Goal: Information Seeking & Learning: Learn about a topic

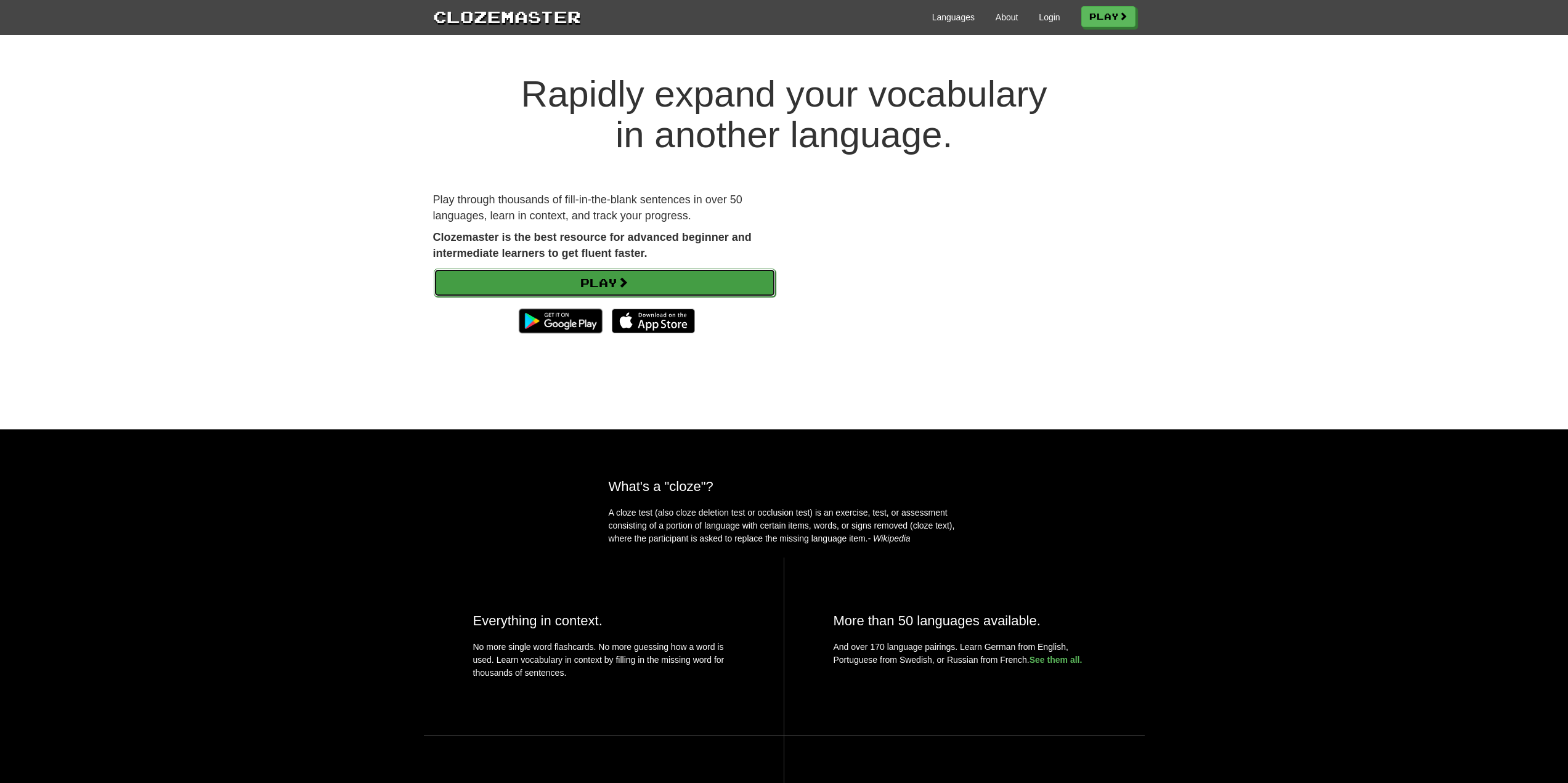
click at [639, 292] on link "Play" at bounding box center [604, 283] width 342 height 29
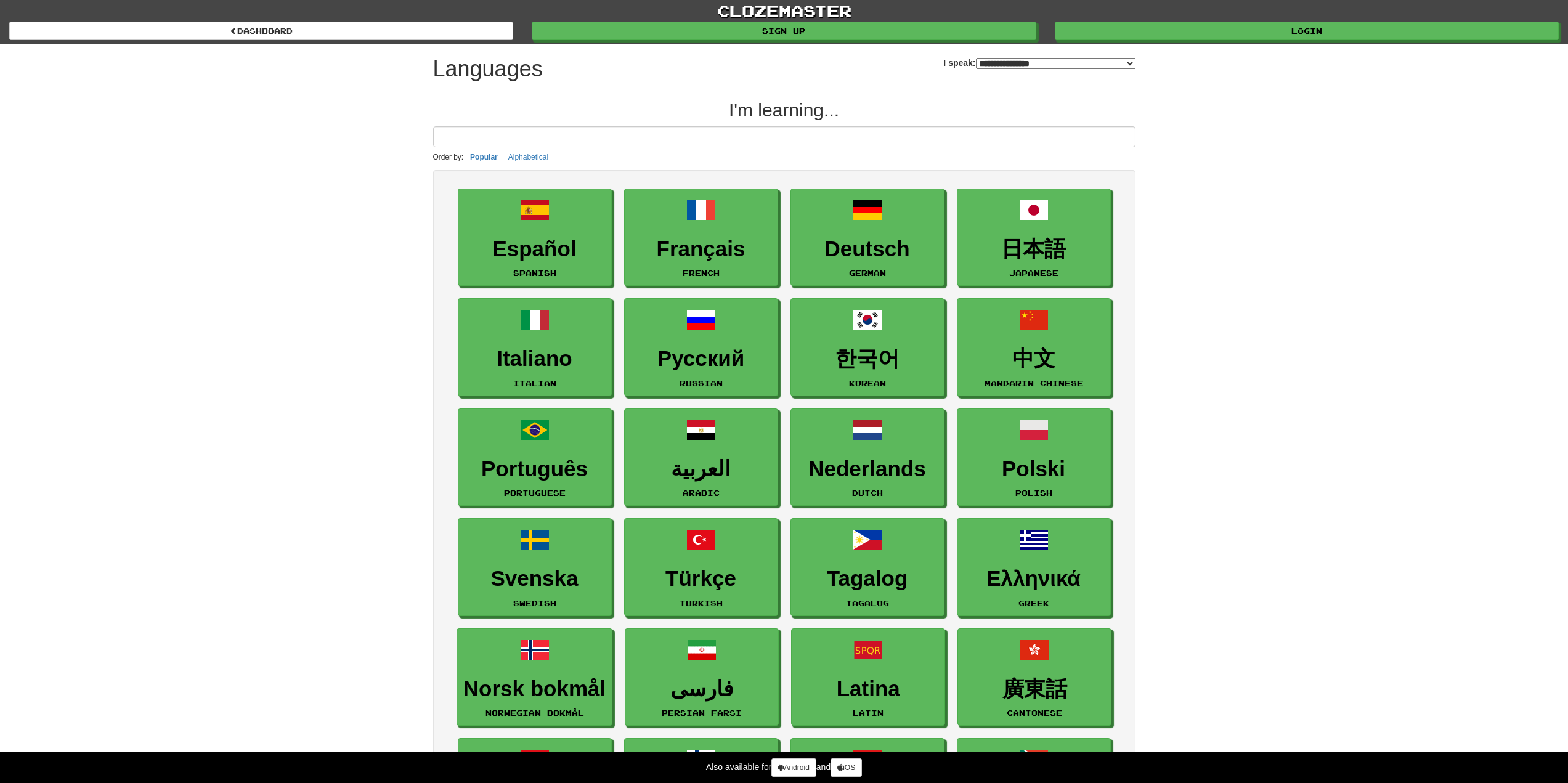
select select "*******"
click at [1225, 36] on link "Login" at bounding box center [1307, 32] width 504 height 19
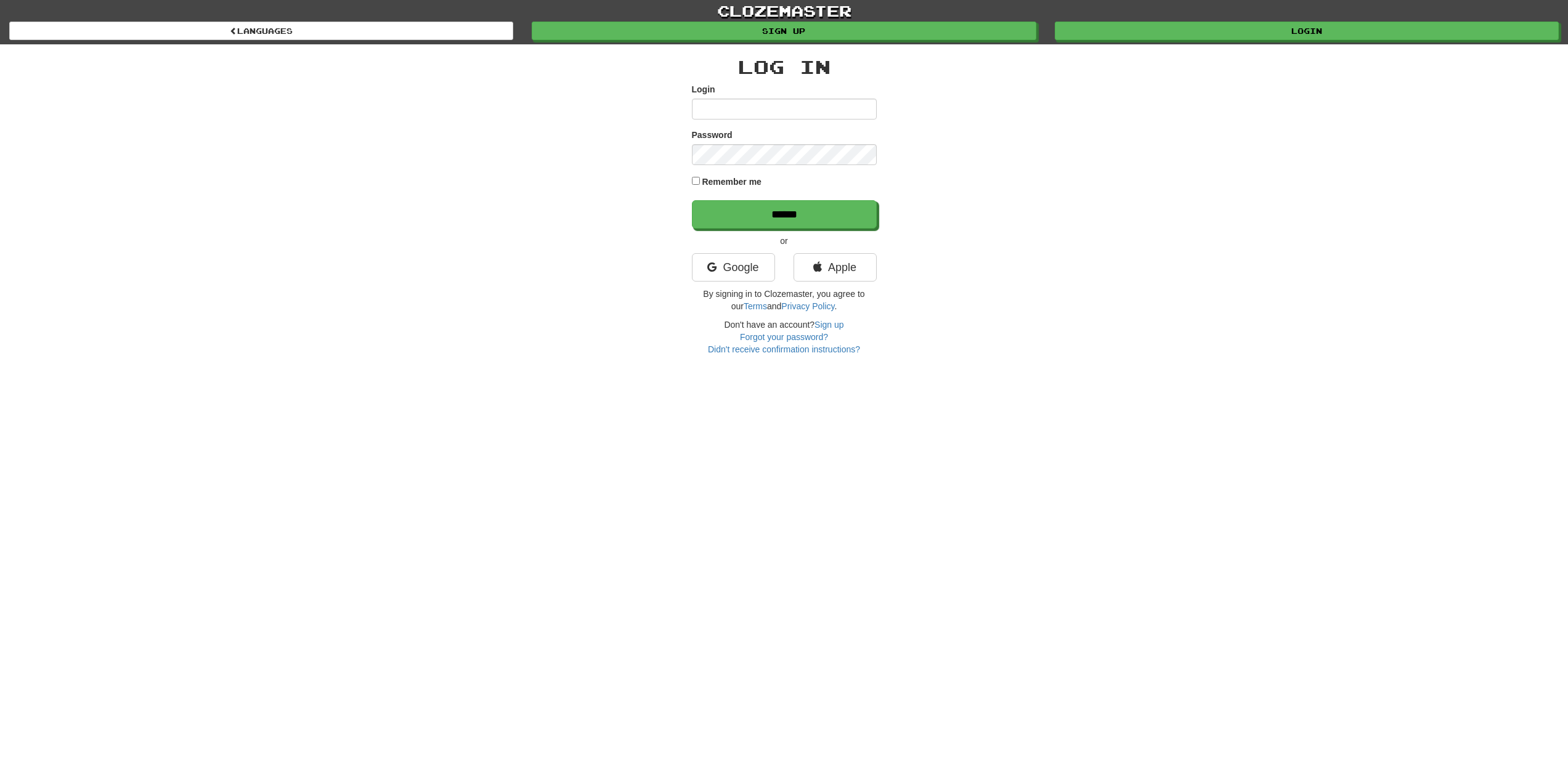
click at [736, 283] on div "Google" at bounding box center [734, 270] width 102 height 34
click at [738, 271] on link "Google" at bounding box center [733, 267] width 83 height 29
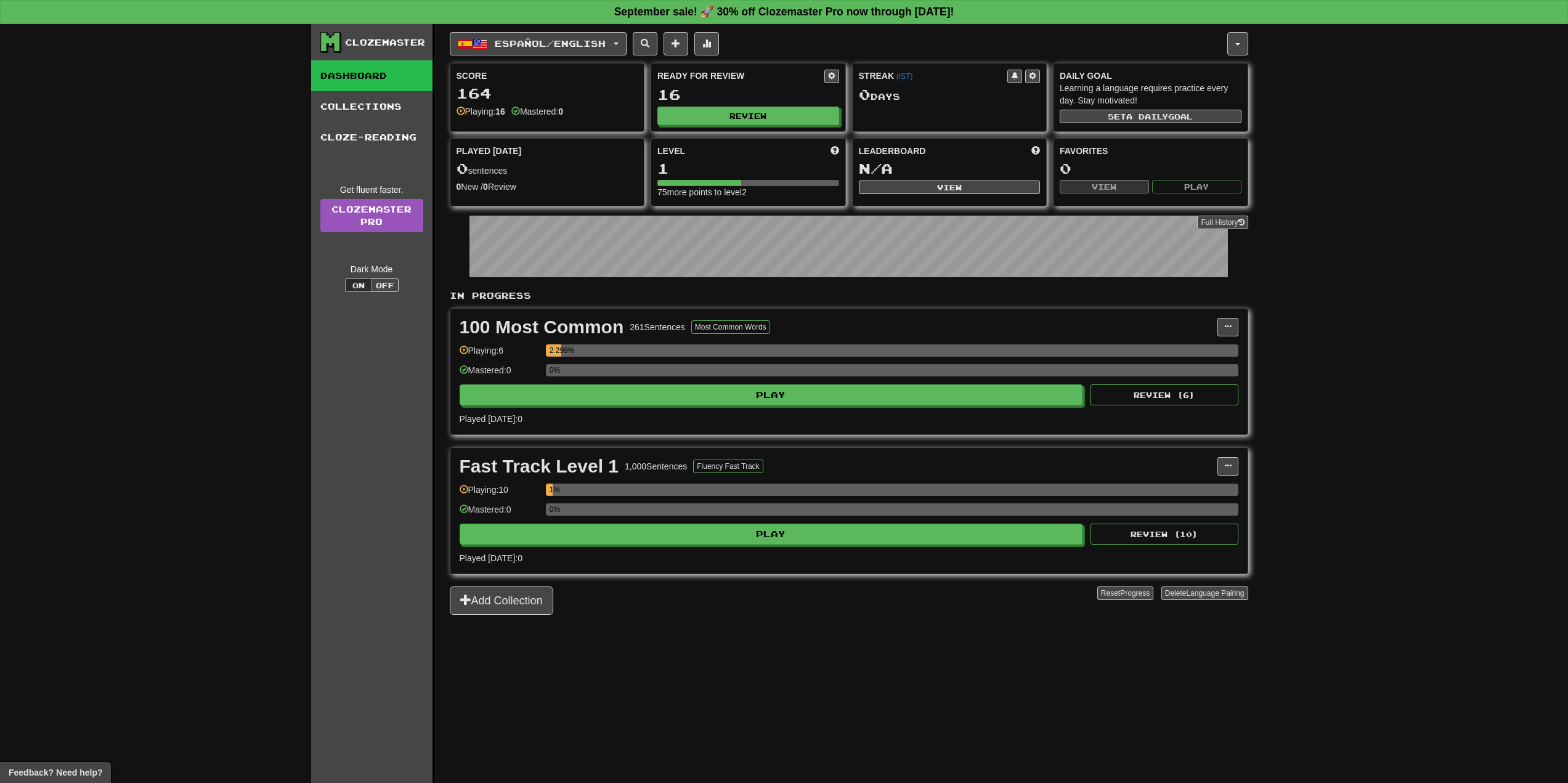
click at [765, 652] on div "Español / English Español / English Streak: 0 Review: 16 Points today: 0 Langua…" at bounding box center [849, 419] width 798 height 789
click at [731, 652] on div "Español / English Español / English Streak: 0 Review: 16 Points [DATE]: 0 Langu…" at bounding box center [849, 419] width 798 height 789
click at [343, 112] on link "Collections" at bounding box center [371, 106] width 121 height 31
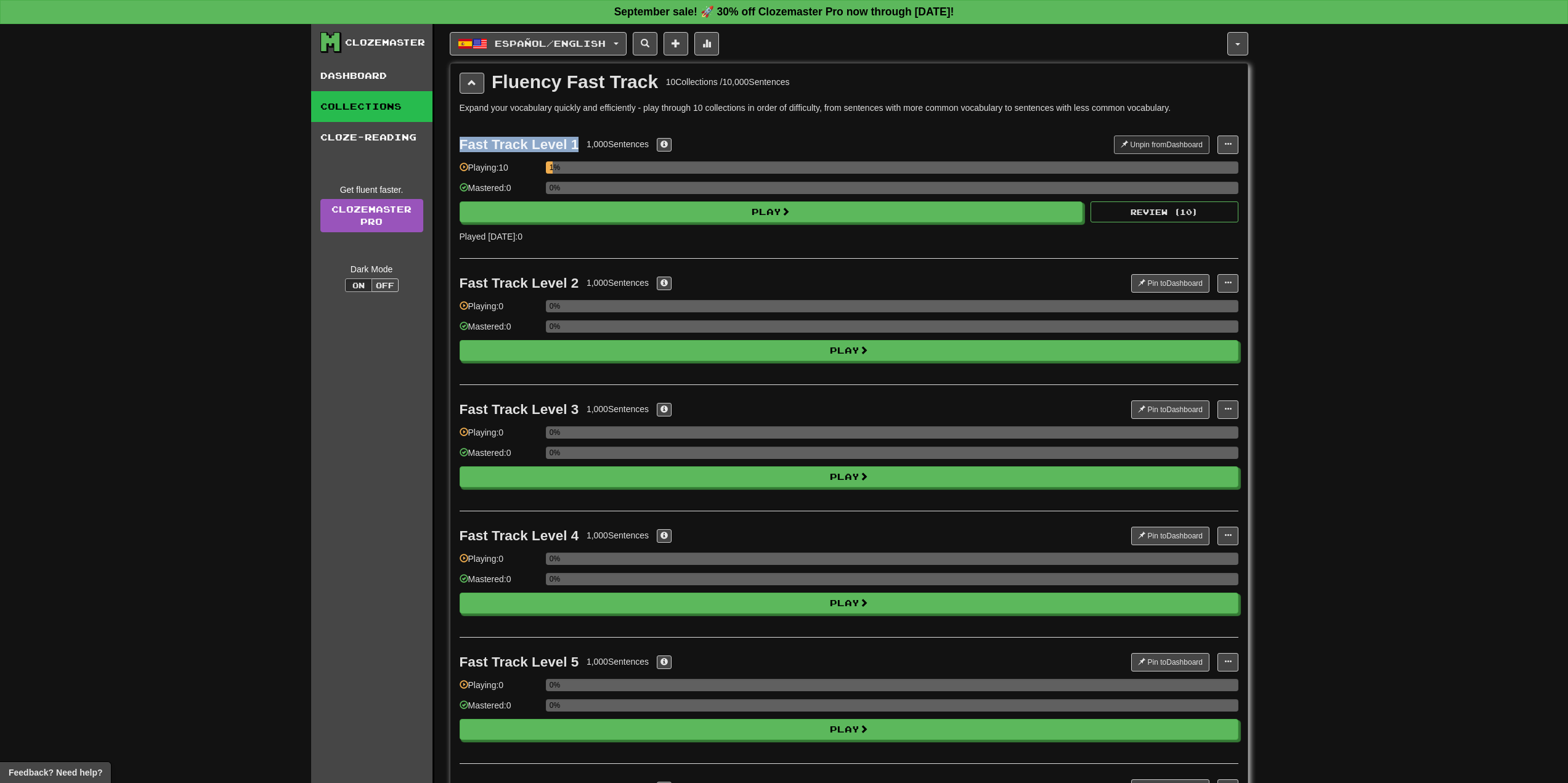
drag, startPoint x: 454, startPoint y: 140, endPoint x: 579, endPoint y: 140, distance: 125.0
click at [579, 140] on div "Fluency Fast Track 10 Collections / 10,000 Sentences Expand your vocabulary qui…" at bounding box center [848, 734] width 797 height 1340
drag, startPoint x: 588, startPoint y: 147, endPoint x: 653, endPoint y: 150, distance: 65.1
click at [653, 150] on div "1,000 Sentences" at bounding box center [628, 144] width 85 height 14
drag, startPoint x: 451, startPoint y: 280, endPoint x: 575, endPoint y: 280, distance: 124.0
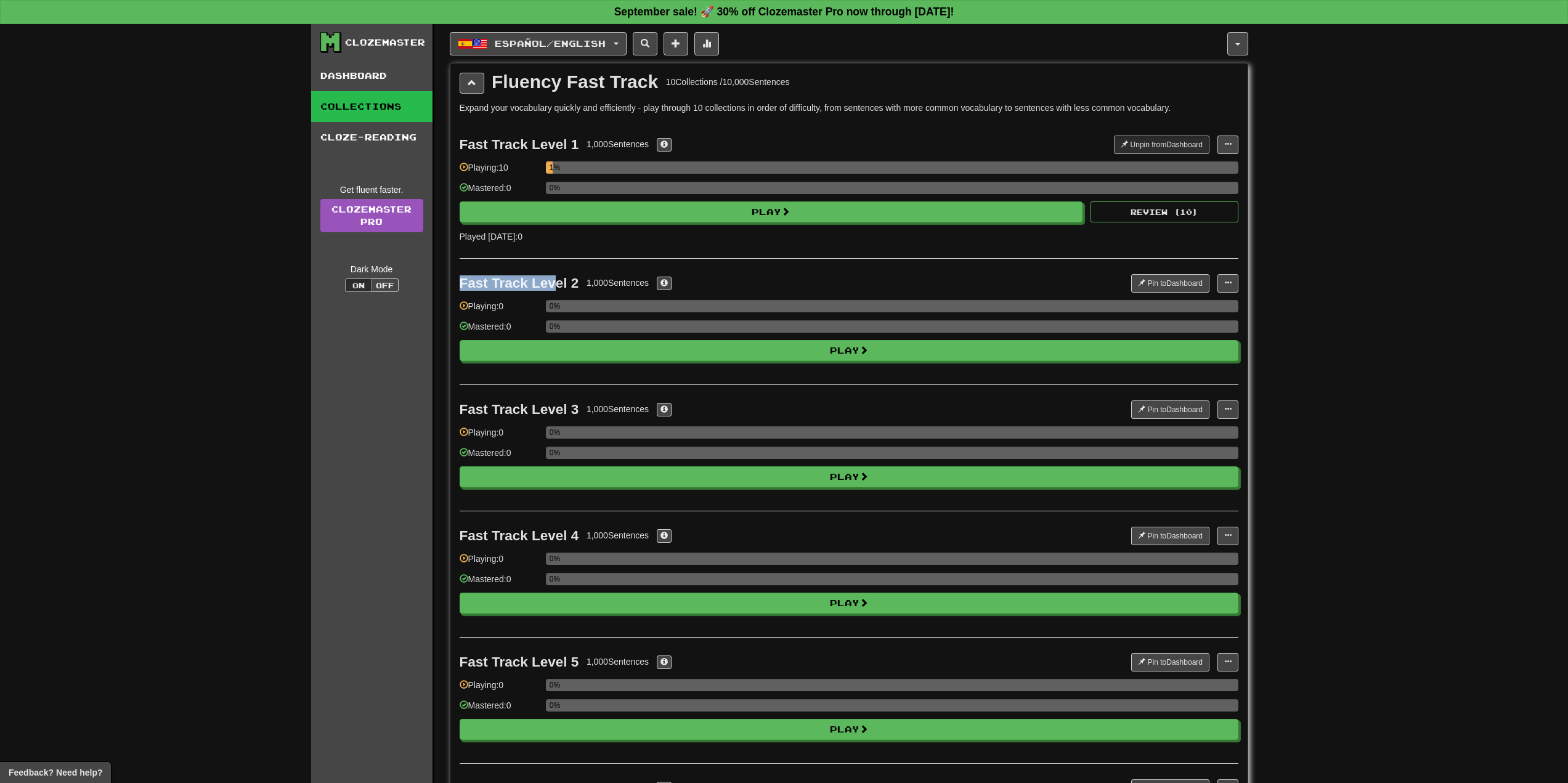
click at [571, 280] on div "Fluency Fast Track 10 Collections / 10,000 Sentences Expand your vocabulary qui…" at bounding box center [848, 734] width 797 height 1340
drag, startPoint x: 586, startPoint y: 280, endPoint x: 652, endPoint y: 280, distance: 66.0
click at [652, 280] on div "1,000 Sentences" at bounding box center [628, 282] width 85 height 14
click at [473, 81] on span at bounding box center [472, 82] width 9 height 9
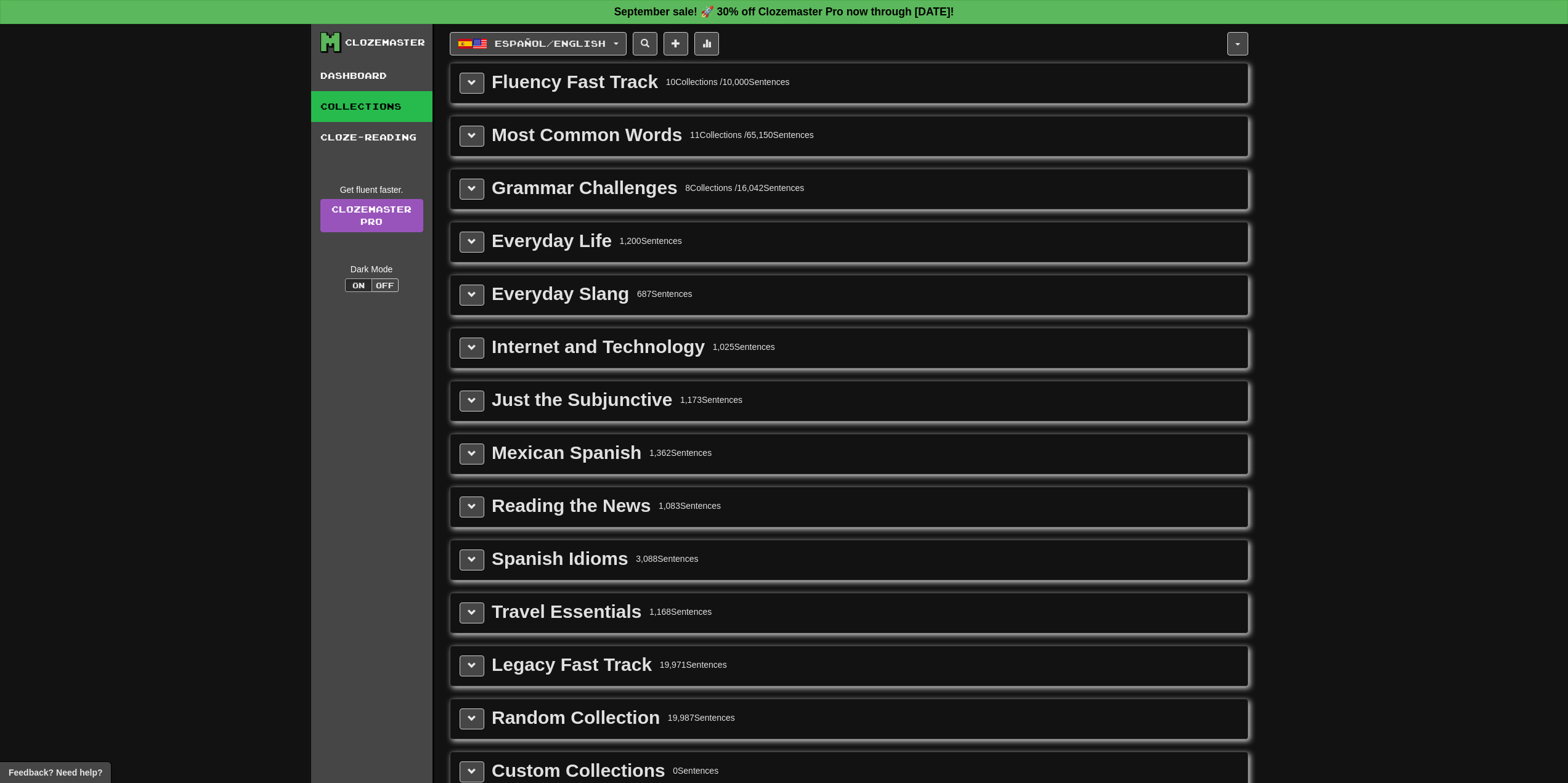
drag, startPoint x: 726, startPoint y: 78, endPoint x: 805, endPoint y: 78, distance: 79.0
click at [805, 78] on div "Fluency Fast Track 10 Collections / 10,000 Sentences" at bounding box center [848, 82] width 779 height 21
click at [484, 135] on button at bounding box center [472, 135] width 24 height 21
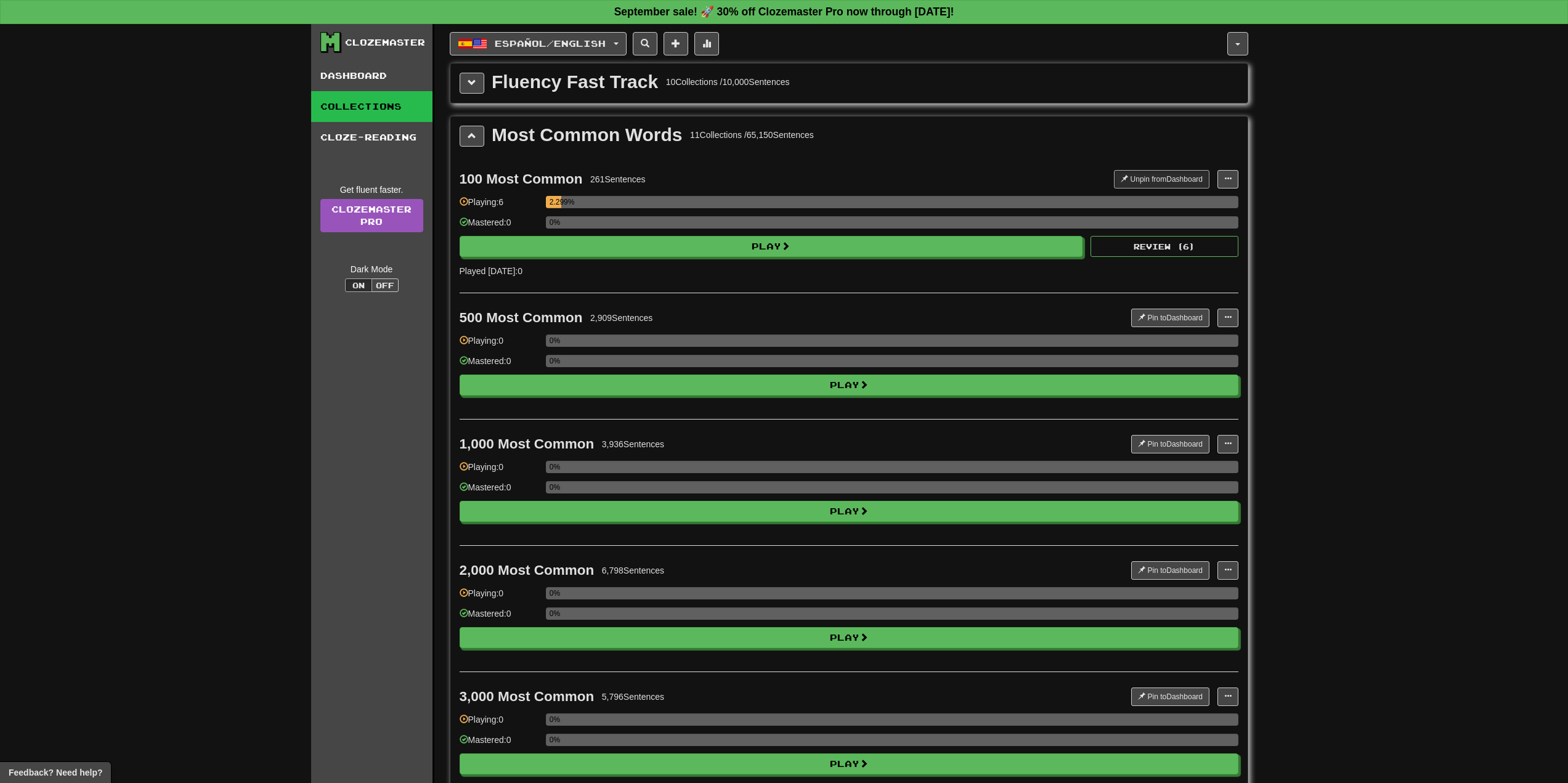
drag, startPoint x: 750, startPoint y: 134, endPoint x: 826, endPoint y: 138, distance: 76.1
click at [826, 138] on div "Most Common Words 11 Collections / 65,150 Sentences" at bounding box center [848, 135] width 779 height 21
click at [479, 140] on button at bounding box center [472, 135] width 24 height 21
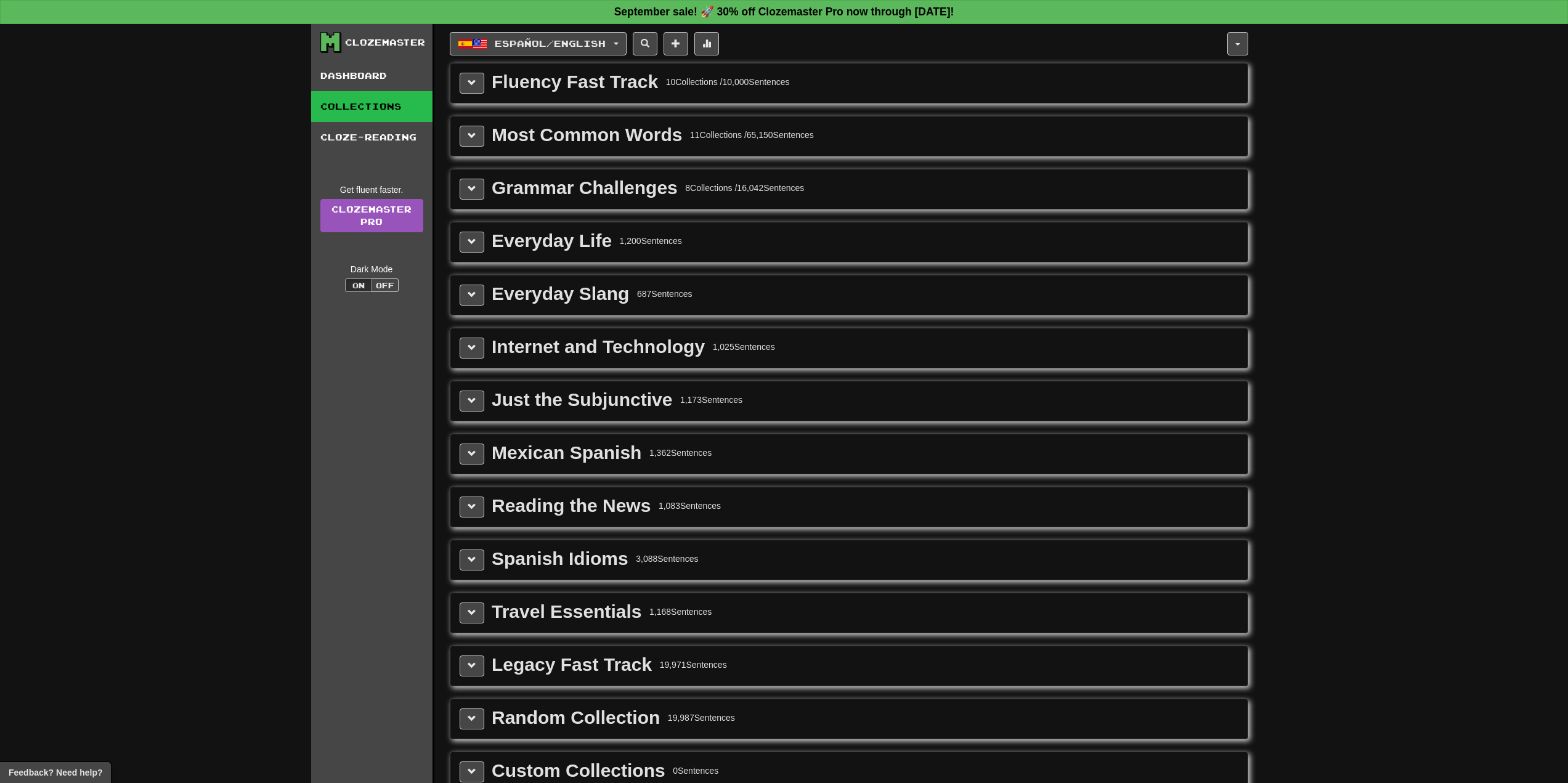
drag, startPoint x: 735, startPoint y: 181, endPoint x: 854, endPoint y: 188, distance: 119.2
click at [856, 187] on div "Grammar Challenges 8 Collections / 16,042 Sentences" at bounding box center [848, 188] width 779 height 21
click at [854, 188] on div "Grammar Challenges 8 Collections / 16,042 Sentences" at bounding box center [848, 188] width 779 height 21
drag, startPoint x: 709, startPoint y: 337, endPoint x: 815, endPoint y: 337, distance: 106.0
click at [815, 337] on div "Internet and Technology 1,025 Sentences" at bounding box center [848, 347] width 779 height 21
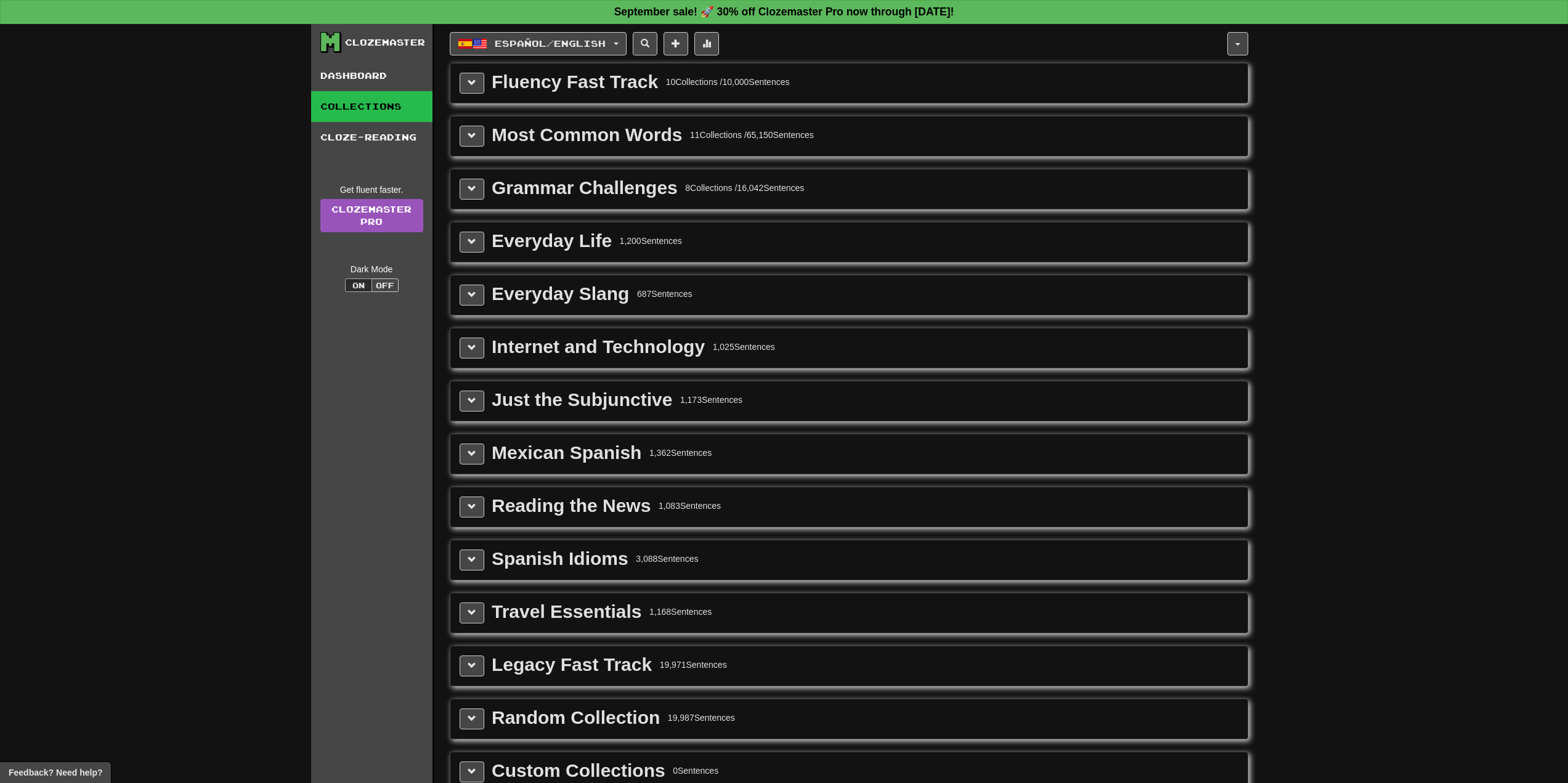
click at [871, 366] on div "Internet and Technology 1,025 Sentences" at bounding box center [848, 347] width 797 height 39
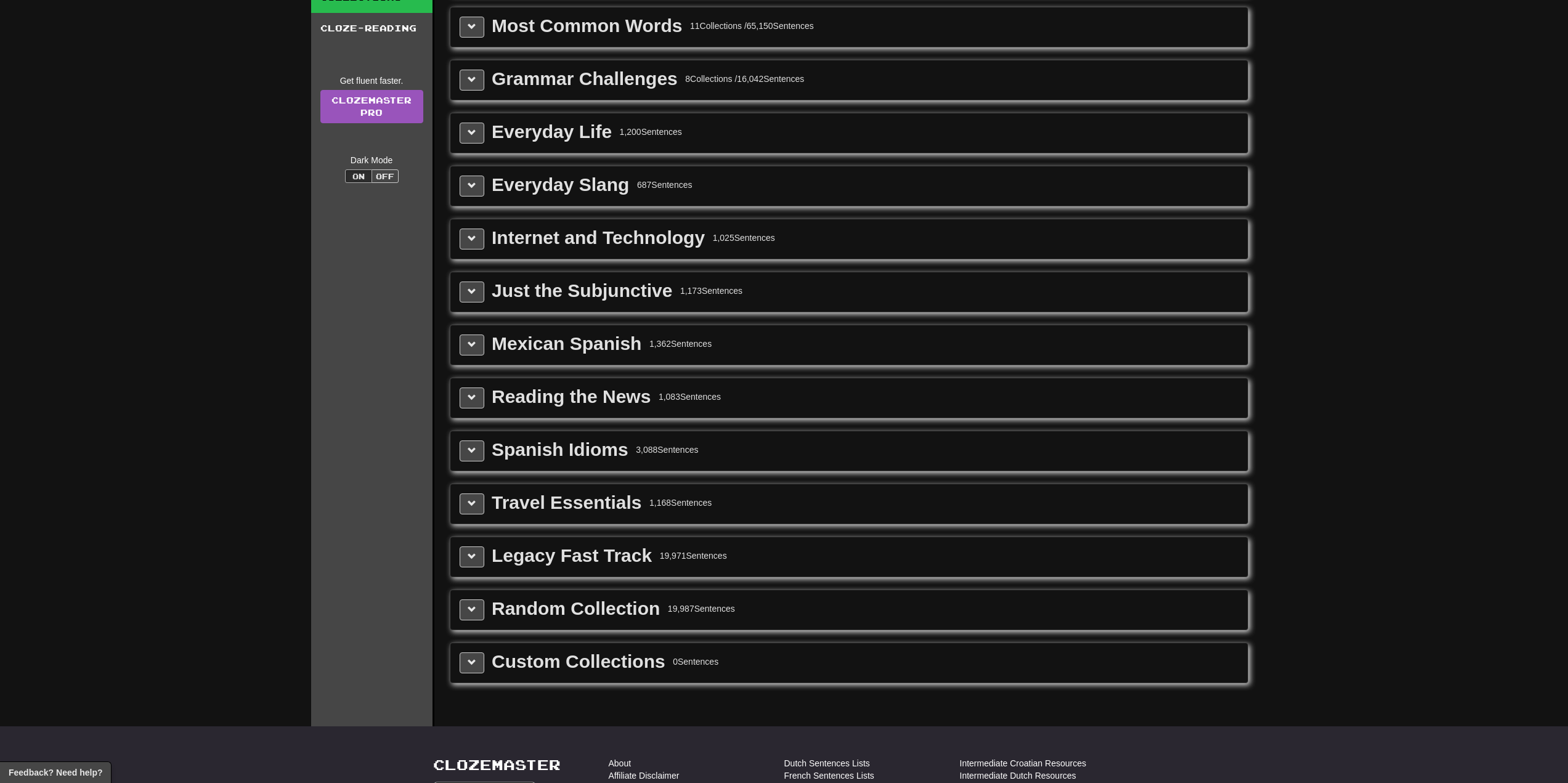
scroll to position [246, 0]
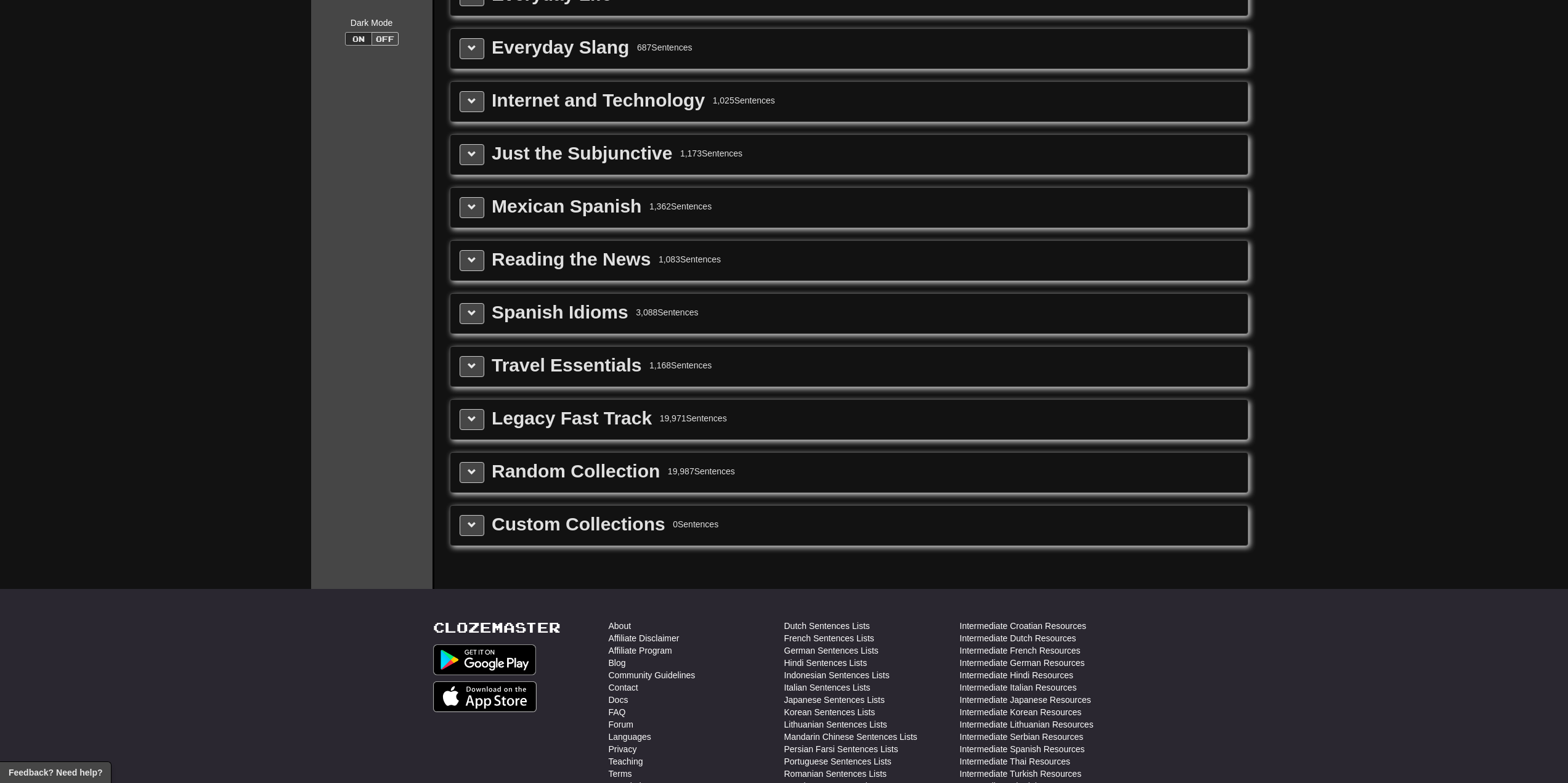
drag, startPoint x: 660, startPoint y: 472, endPoint x: 808, endPoint y: 469, distance: 148.0
click at [808, 469] on div "Random Collection 19,987 Sentences" at bounding box center [848, 472] width 779 height 21
click at [811, 469] on div "Random Collection 19,987 Sentences" at bounding box center [848, 472] width 779 height 21
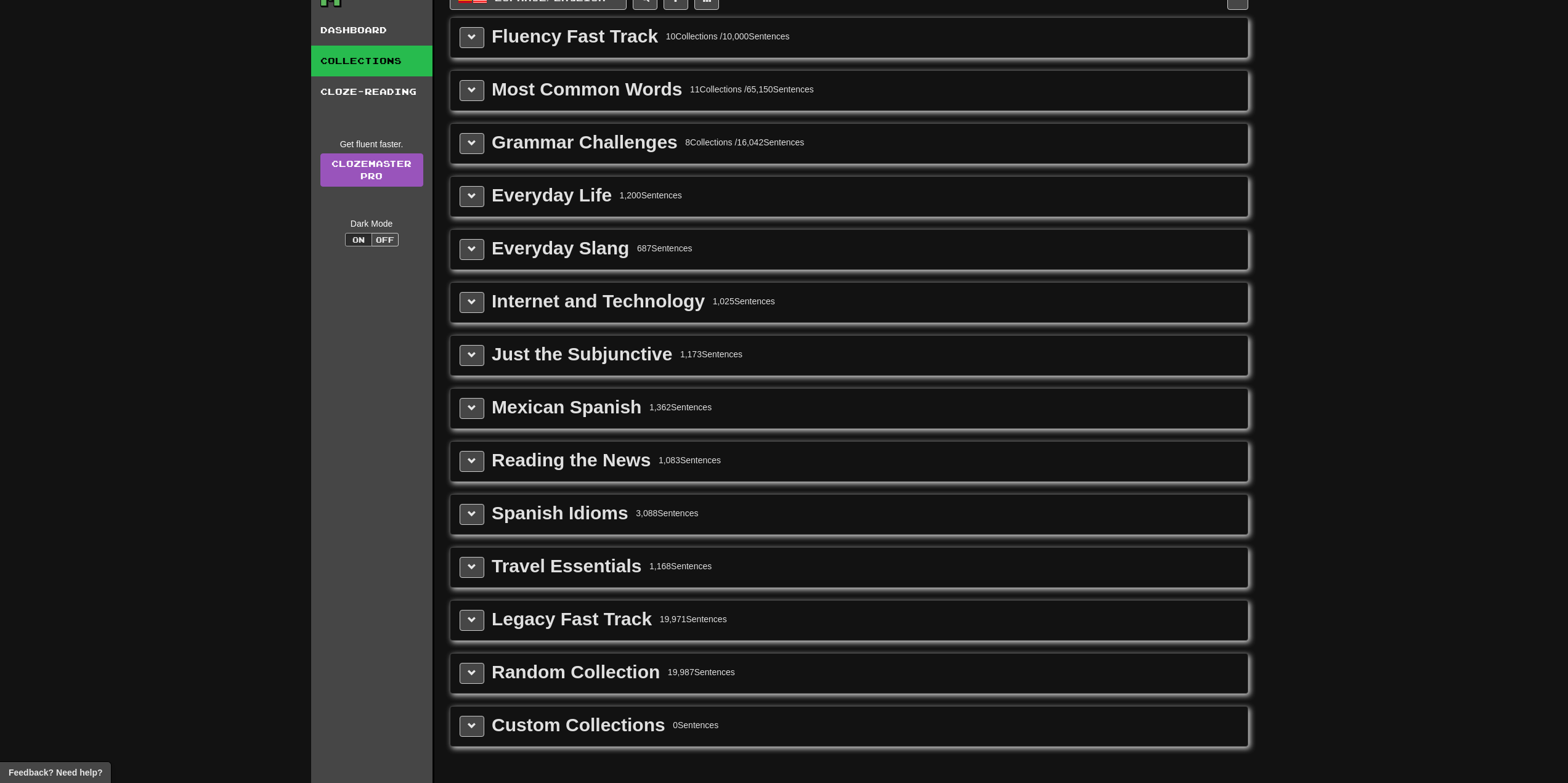
scroll to position [0, 0]
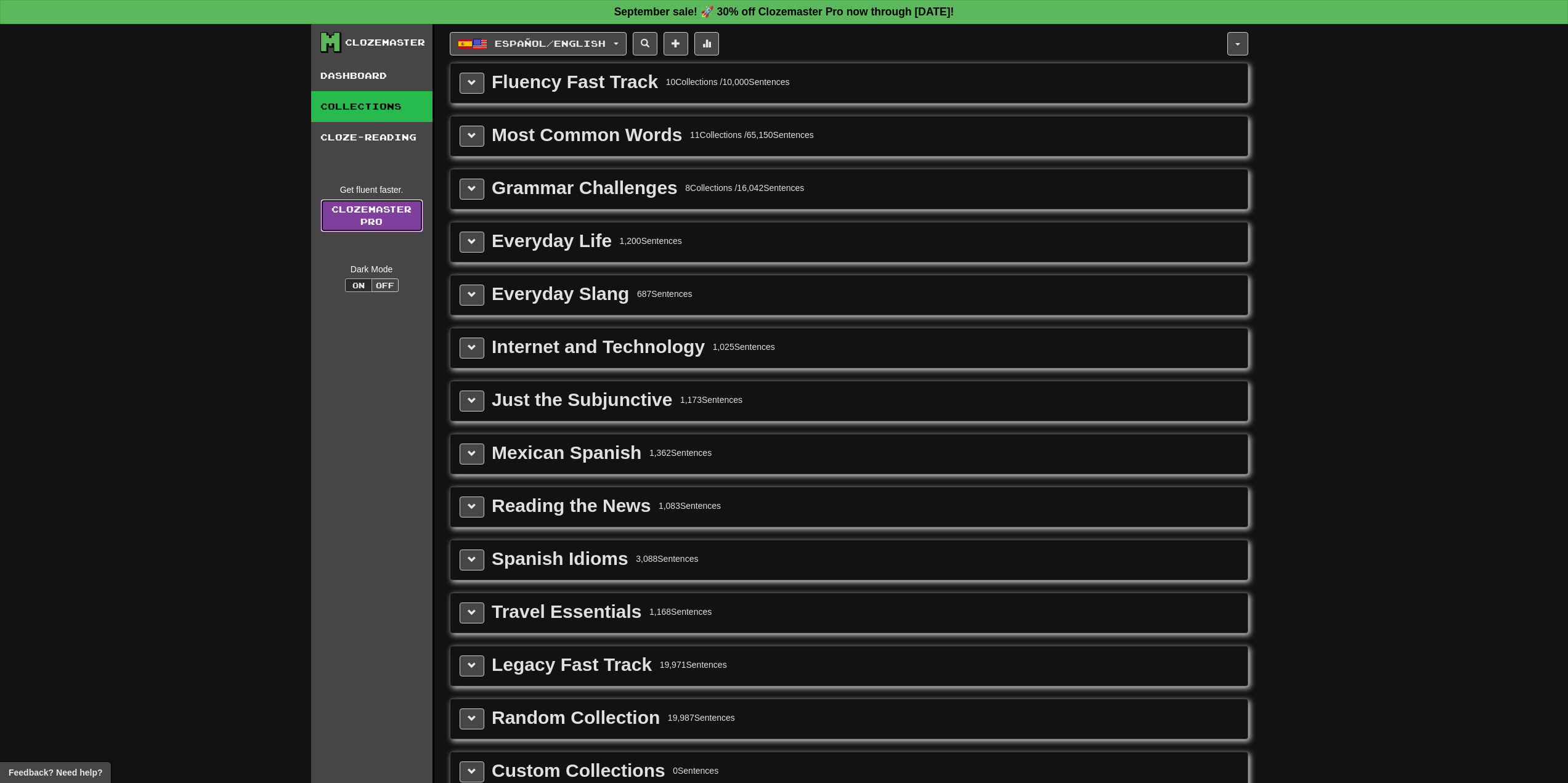
click at [390, 231] on link "Clozemaster Pro" at bounding box center [372, 216] width 103 height 33
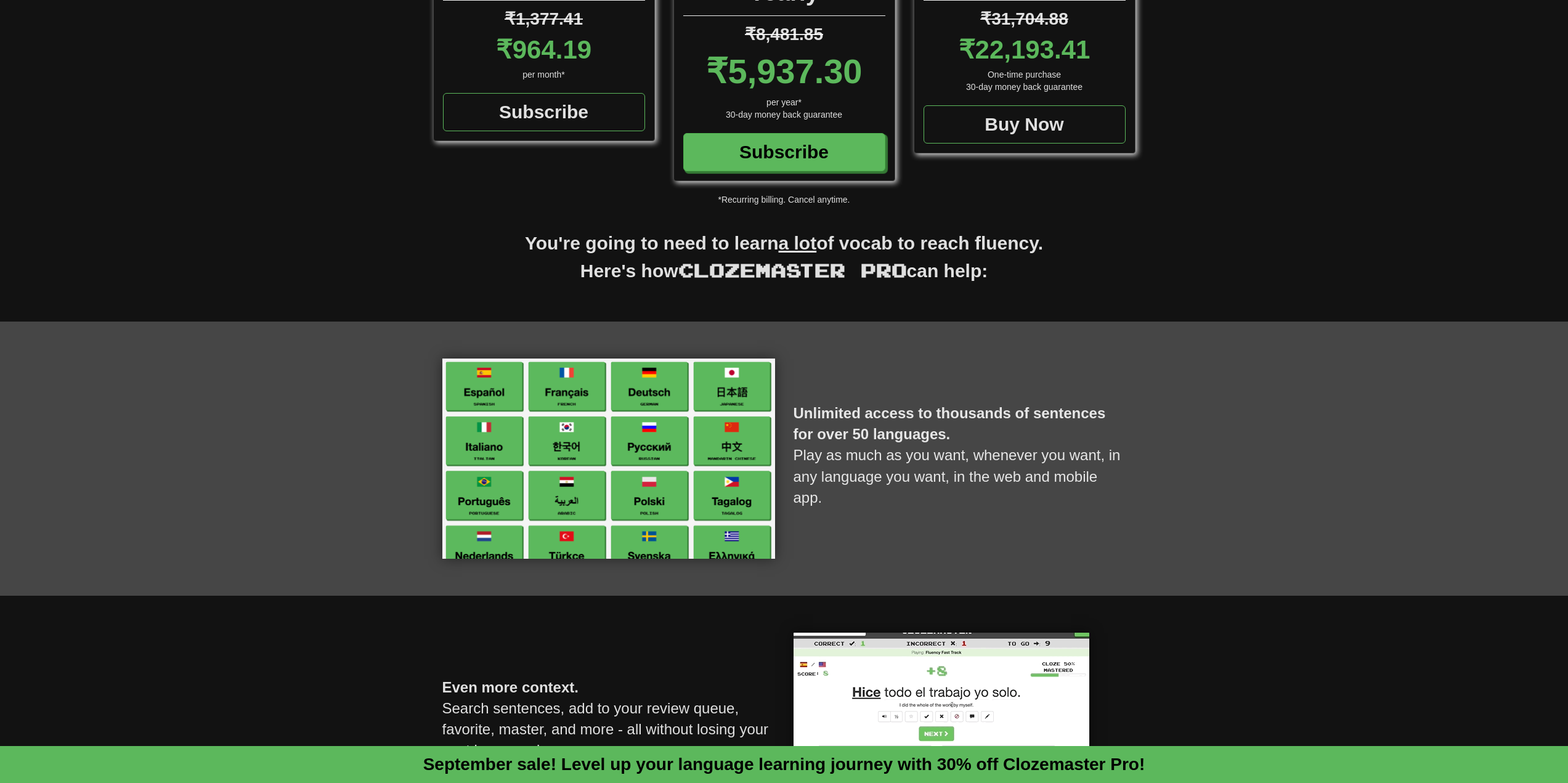
scroll to position [246, 0]
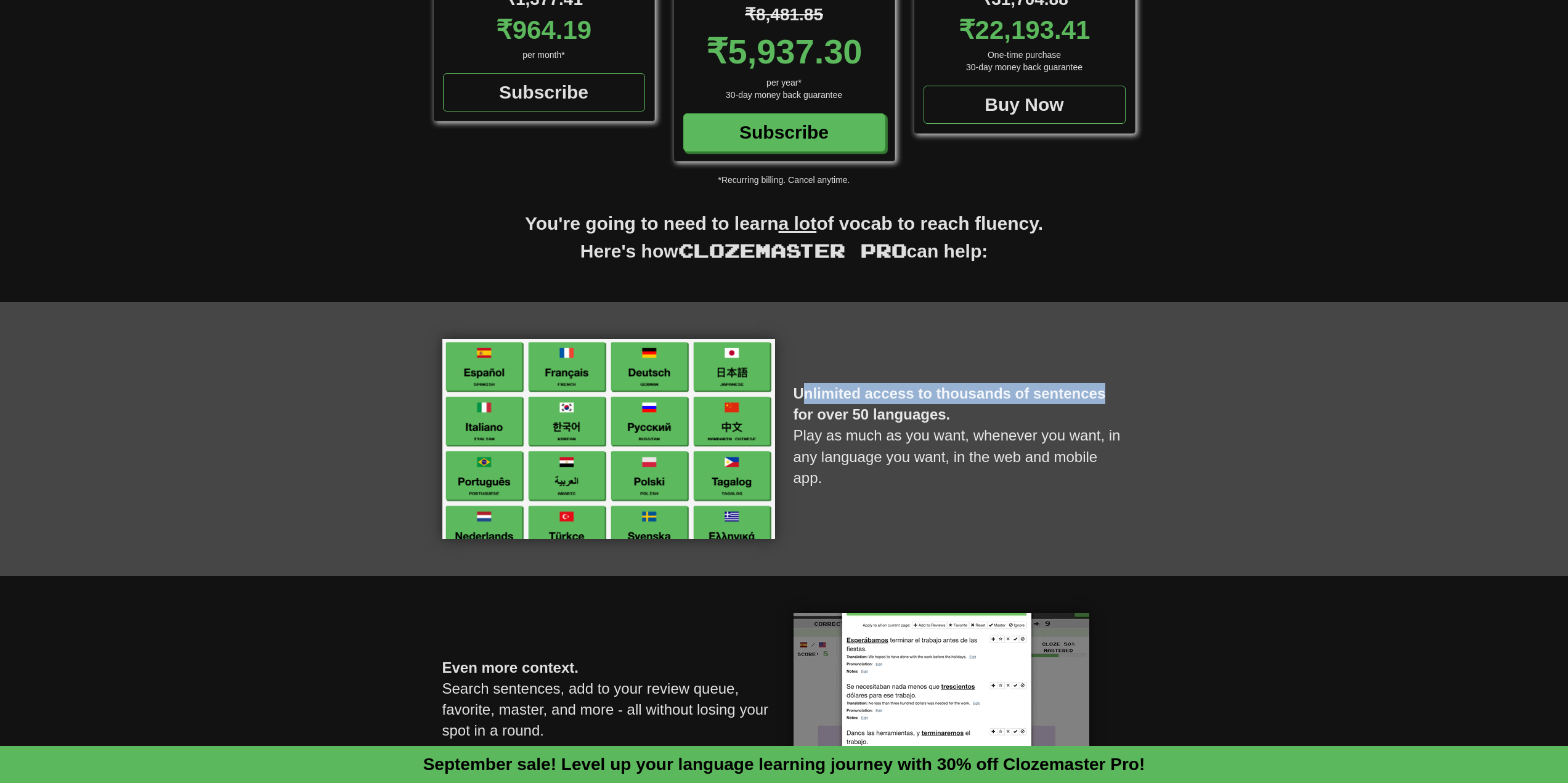
drag, startPoint x: 801, startPoint y: 384, endPoint x: 1104, endPoint y: 396, distance: 303.2
click at [1106, 391] on p "Unlimited access to thousands of sentences for over 50 languages. Play as much …" at bounding box center [960, 436] width 333 height 155
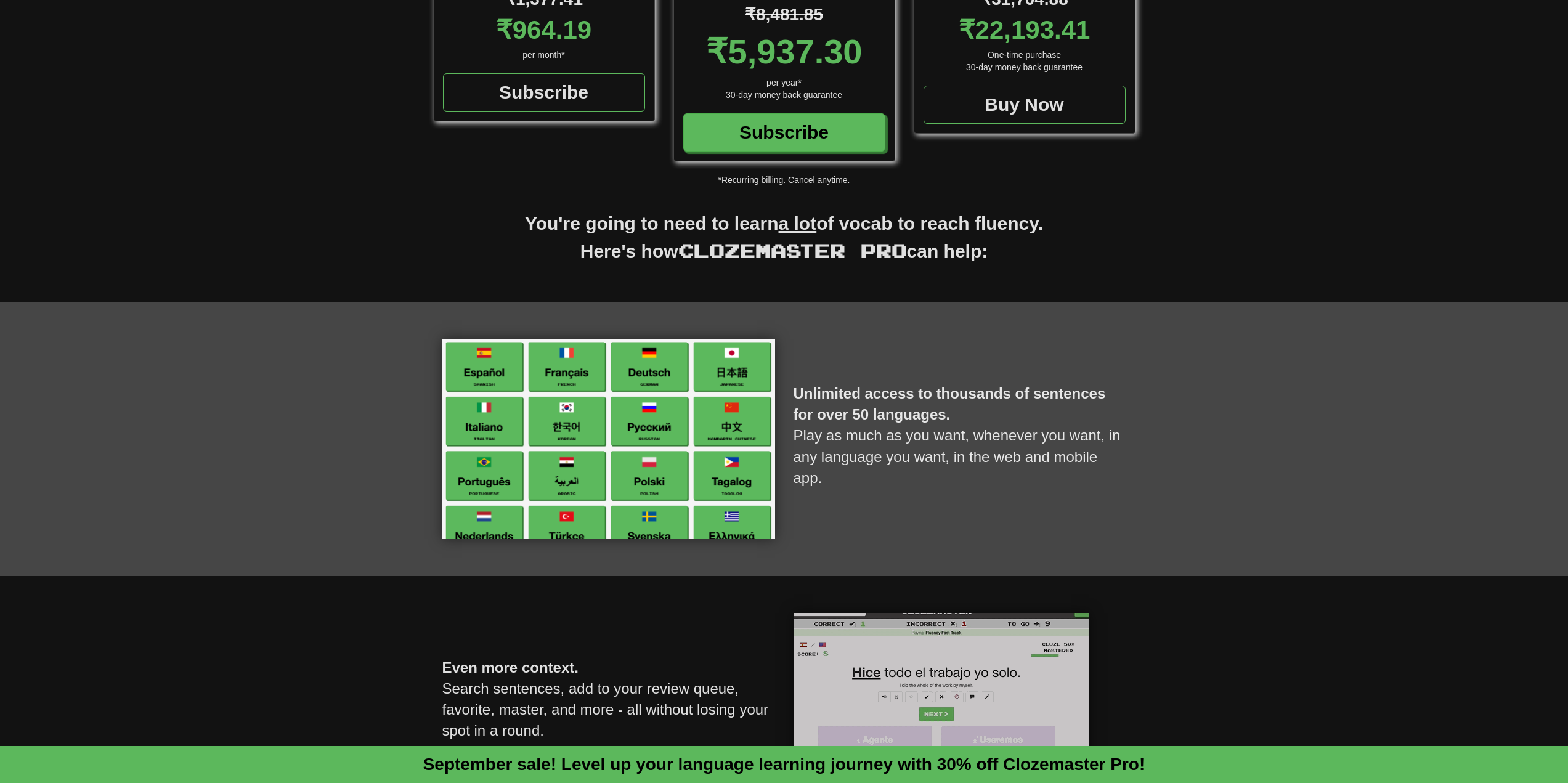
click at [894, 415] on strong "Unlimited access to thousands of sentences for over 50 languages." at bounding box center [950, 403] width 312 height 37
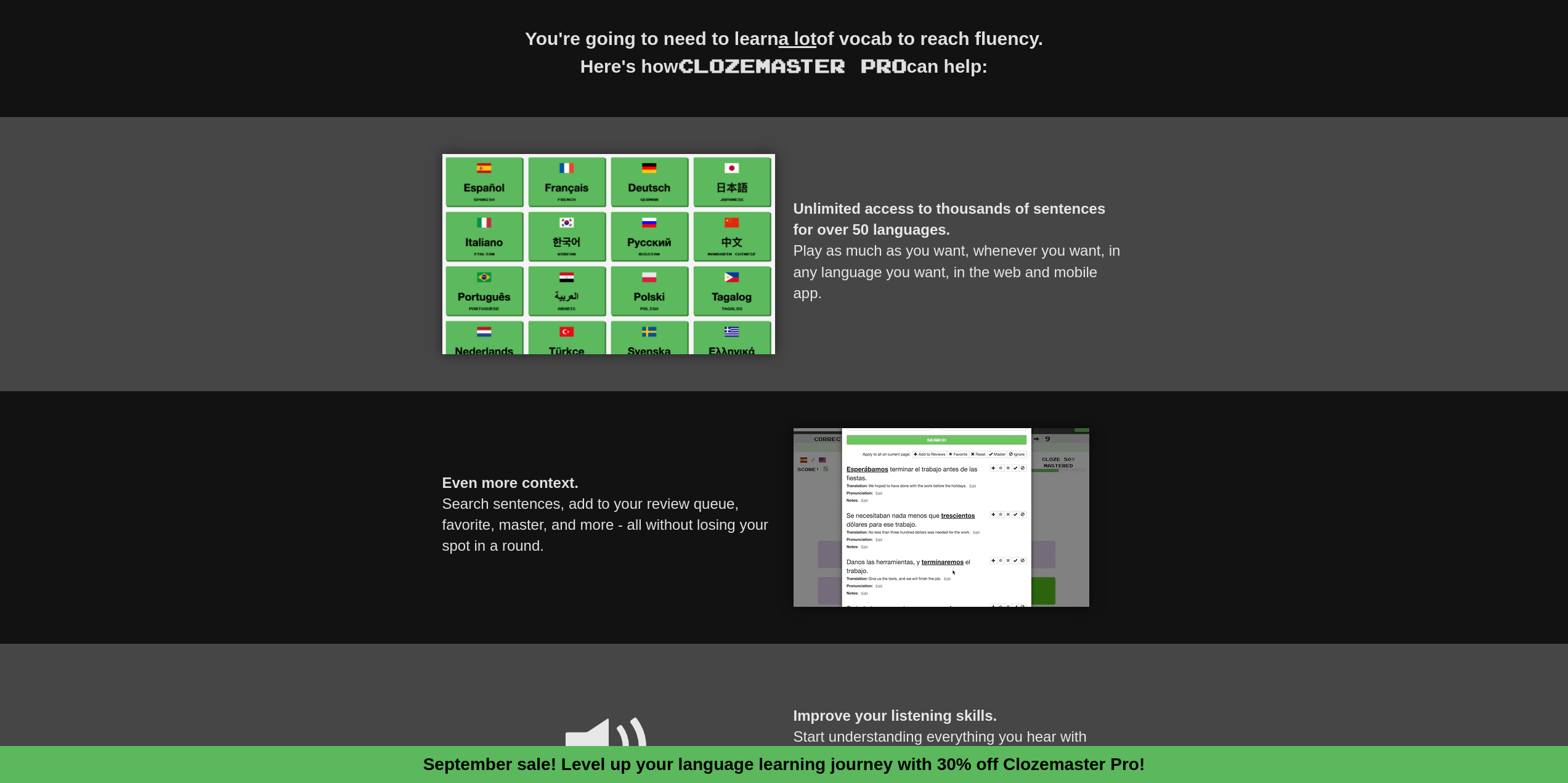
scroll to position [678, 0]
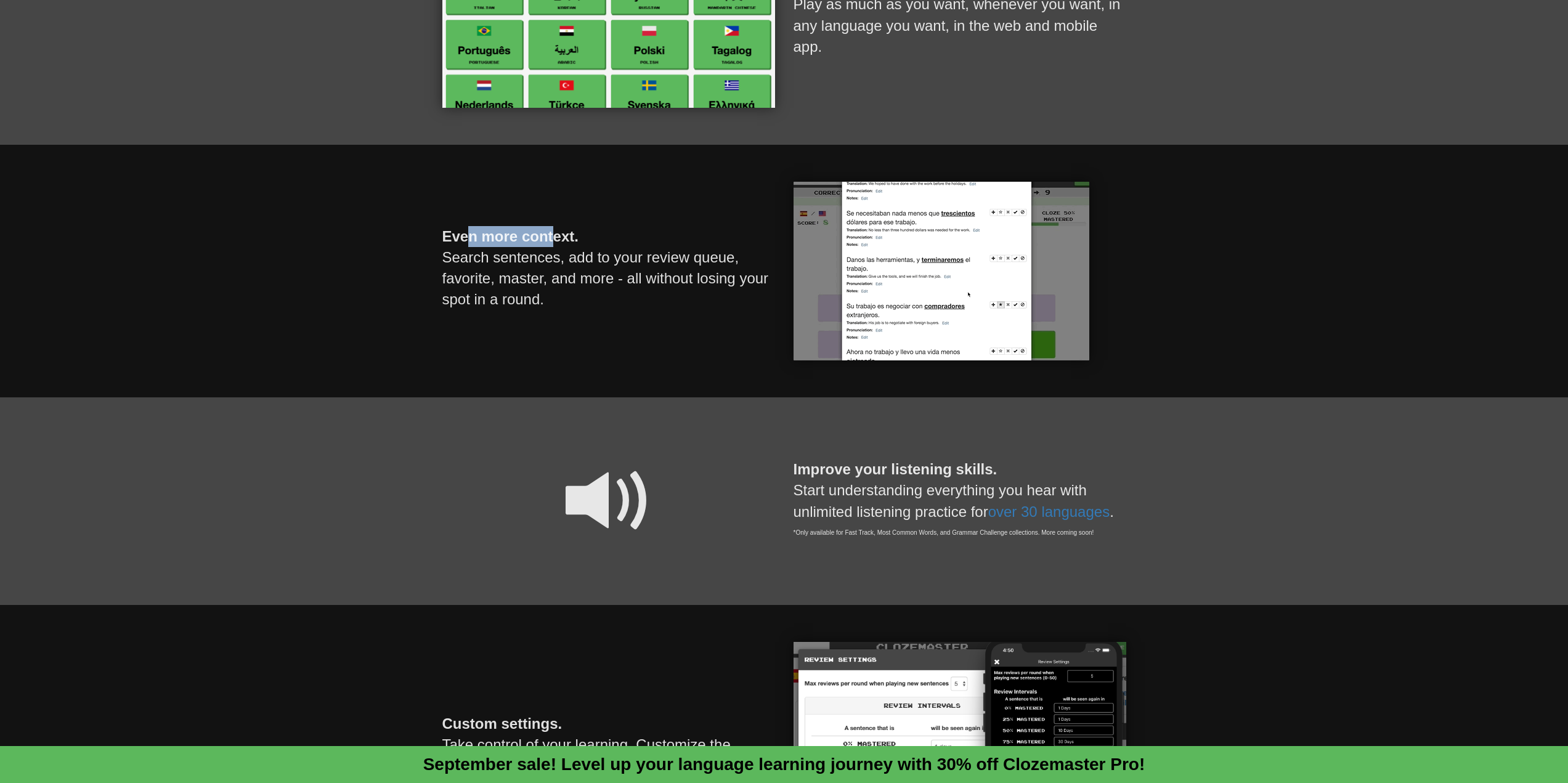
drag, startPoint x: 469, startPoint y: 230, endPoint x: 555, endPoint y: 230, distance: 86.0
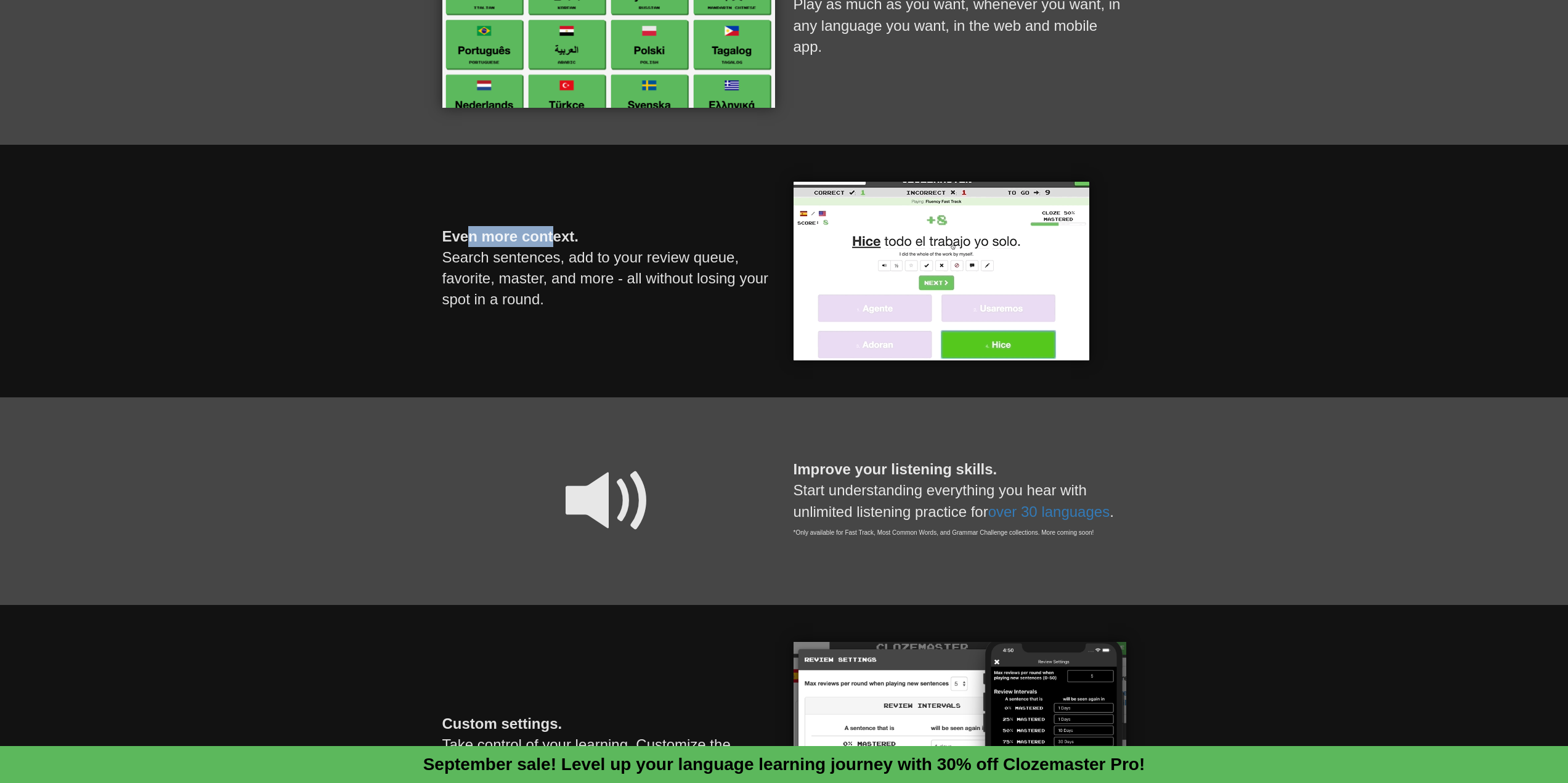
click at [555, 230] on strong "Even more context." at bounding box center [510, 236] width 136 height 16
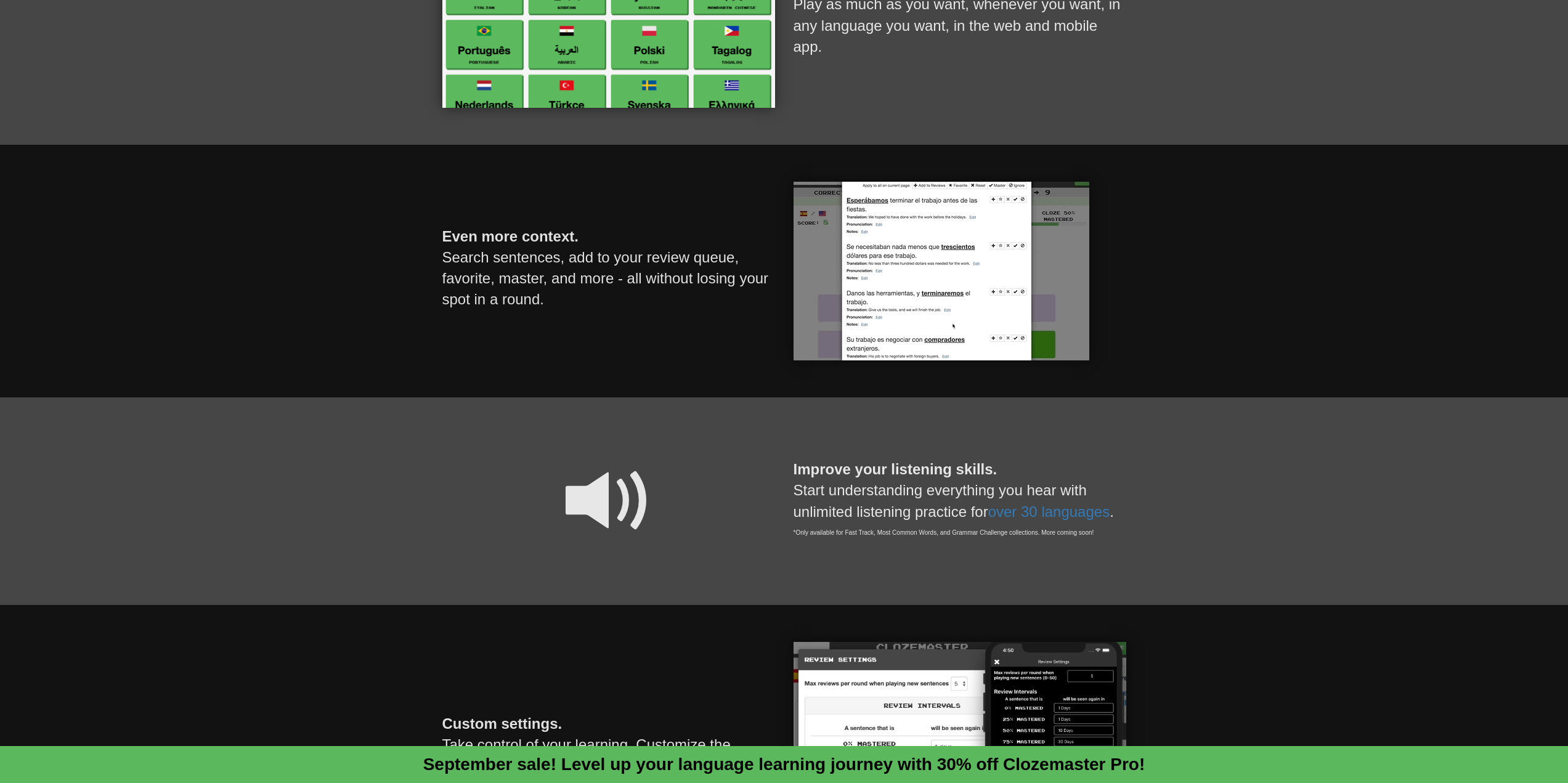
click at [537, 292] on p "Even more context. Search sentences, add to your review queue, favorite, master…" at bounding box center [608, 268] width 333 height 134
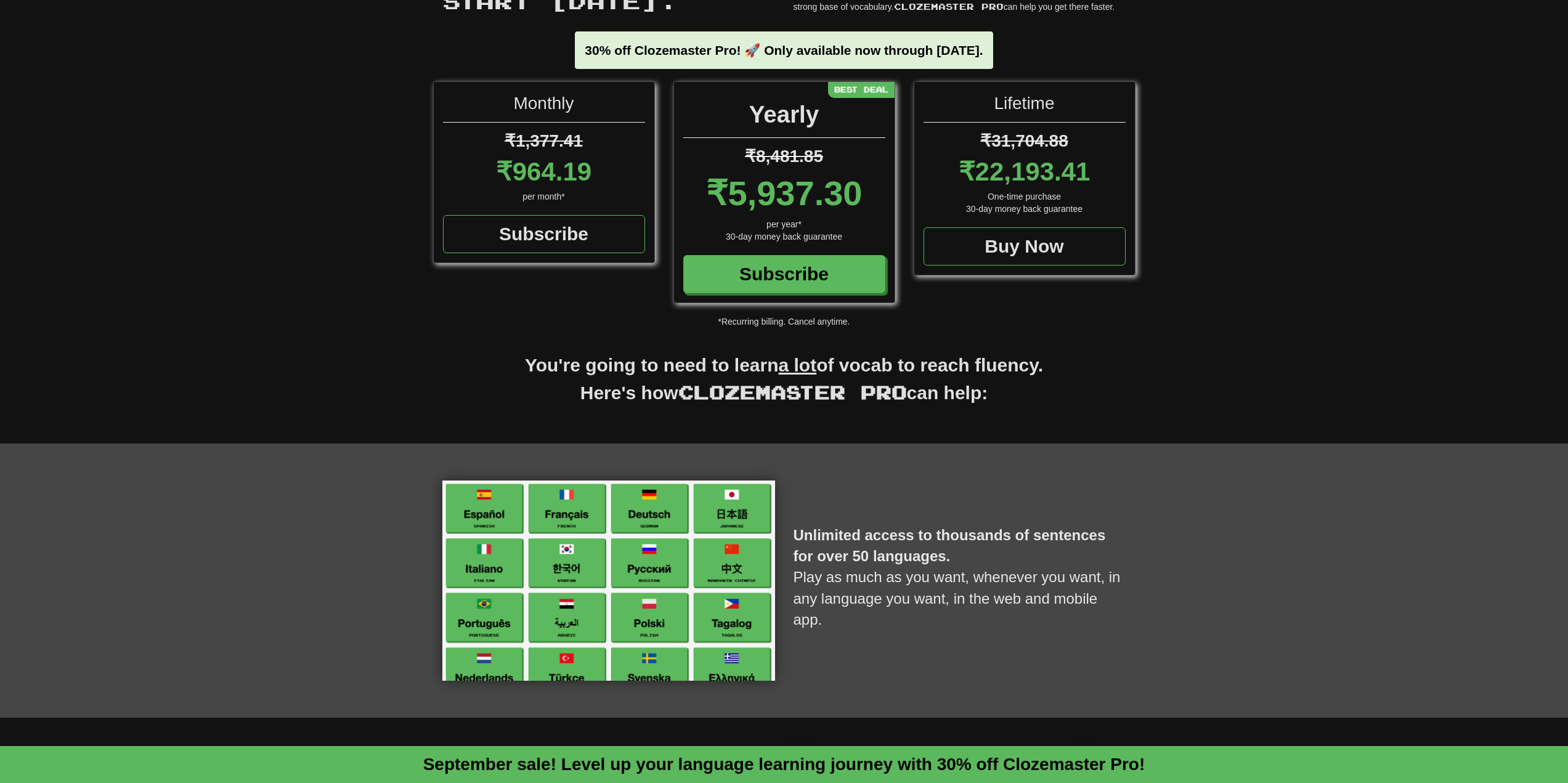
scroll to position [0, 0]
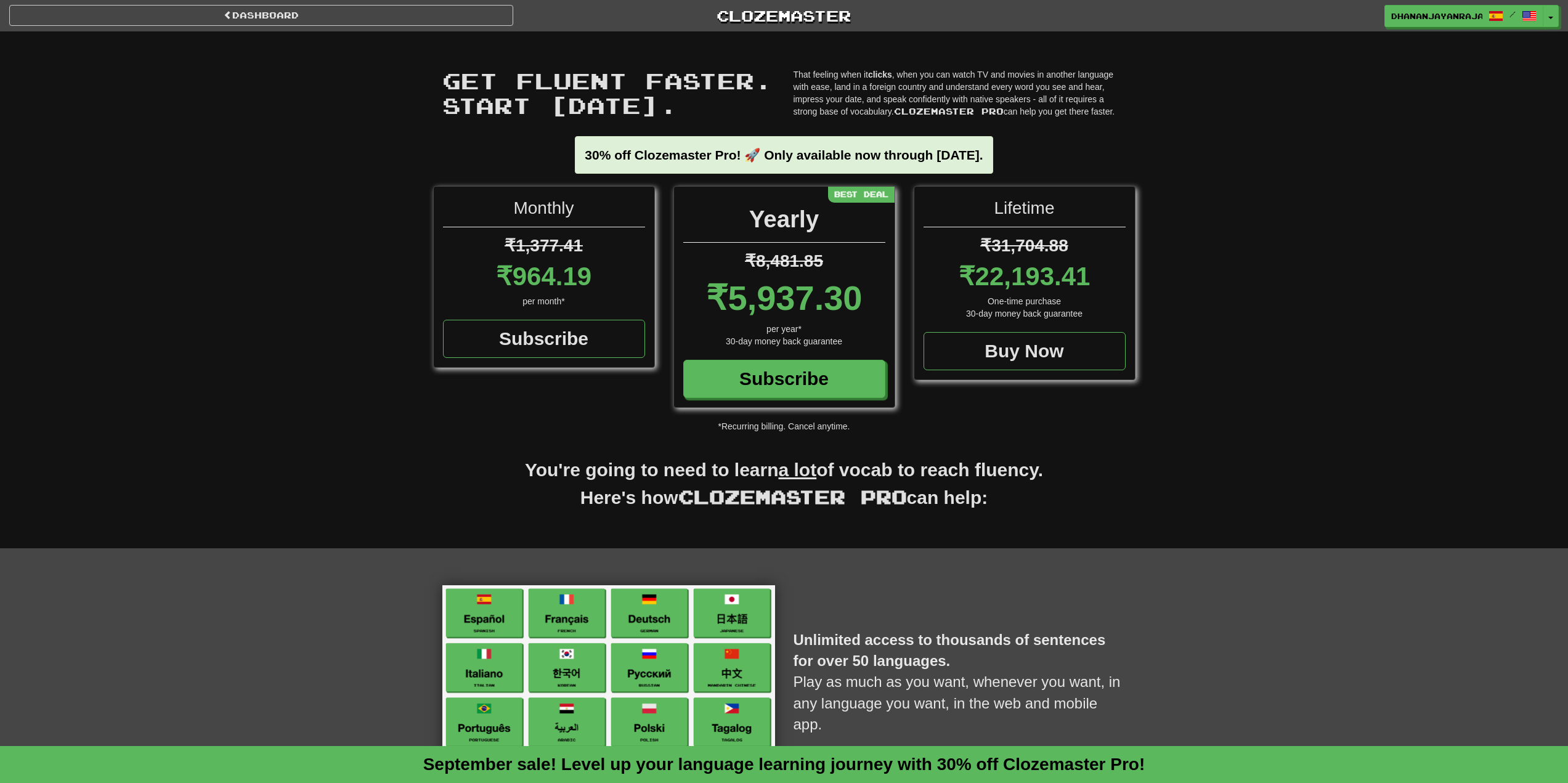
drag, startPoint x: 682, startPoint y: 295, endPoint x: 878, endPoint y: 295, distance: 196.0
click at [878, 295] on div "Yearly ₹8,481.85 ₹5,937.30 per year* 30-day money back guarantee Subscribe Best…" at bounding box center [785, 297] width 221 height 221
click at [1193, 287] on div "Monthly ₹1,377.41 ₹964.19 per month* Subscribe Yearly ₹8,481.85 ₹5,937.30 per y…" at bounding box center [784, 309] width 1568 height 246
click at [320, 269] on div "Monthly ₹1,377.41 ₹964.19 per month* Subscribe Yearly ₹8,481.85 ₹5,937.30 per y…" at bounding box center [784, 309] width 1568 height 246
click at [239, 21] on link "Dashboard" at bounding box center [261, 15] width 504 height 21
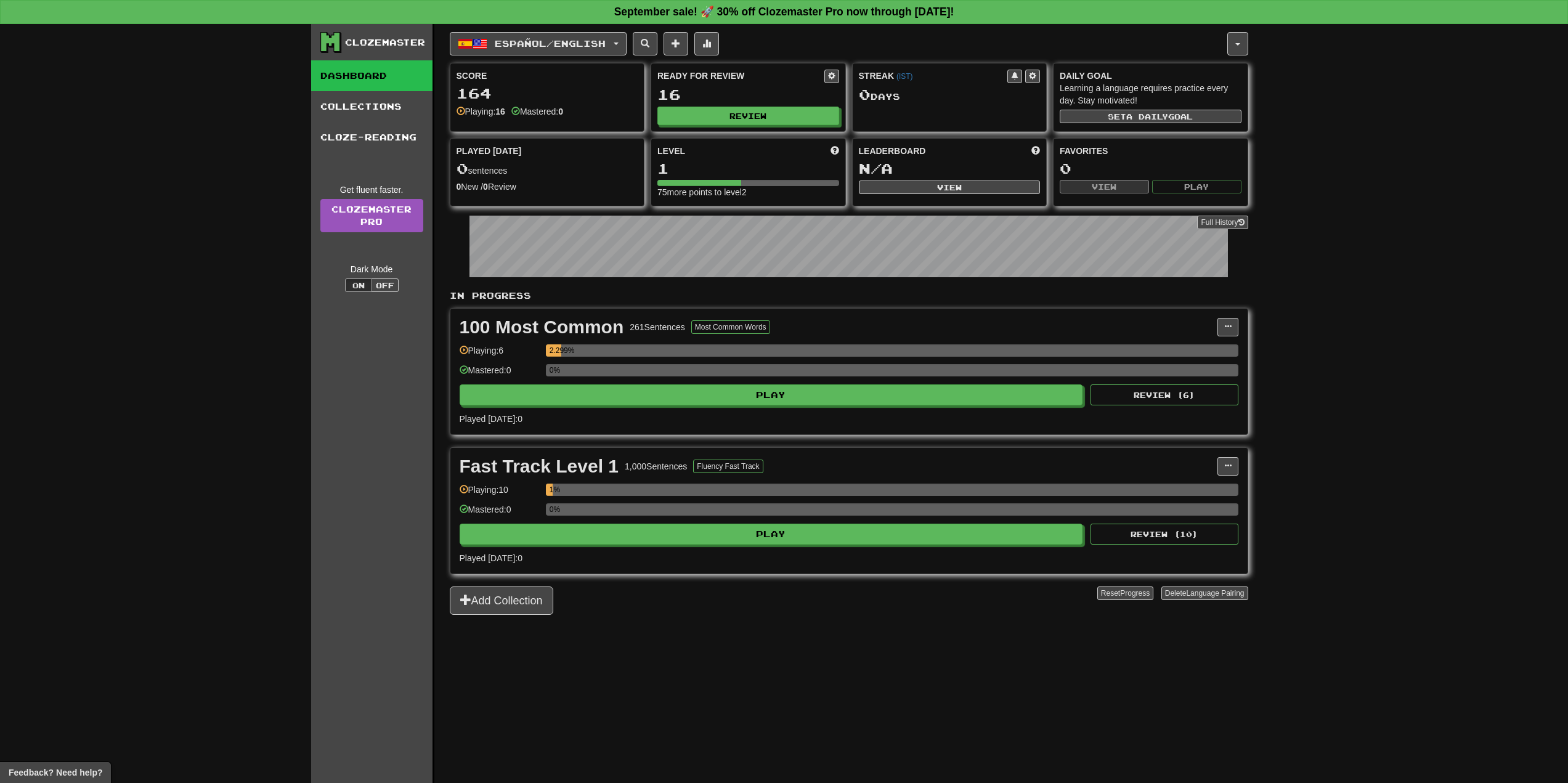
click at [846, 699] on div "Español / English Español / English Streak: 0 Review: 16 Points today: 0 Langua…" at bounding box center [849, 419] width 798 height 789
click at [765, 705] on div "Español / English Español / English Streak: 0 Review: 16 Points today: 0 Langua…" at bounding box center [849, 419] width 798 height 789
click at [773, 705] on div "Español / English Español / English Streak: 0 Review: 16 Points today: 0 Langua…" at bounding box center [849, 419] width 798 height 789
click at [166, 246] on div "Clozemaster Dashboard Collections Cloze-Reading Get fluent faster. Clozemaster …" at bounding box center [784, 403] width 1568 height 759
drag, startPoint x: 313, startPoint y: 279, endPoint x: 288, endPoint y: 277, distance: 25.1
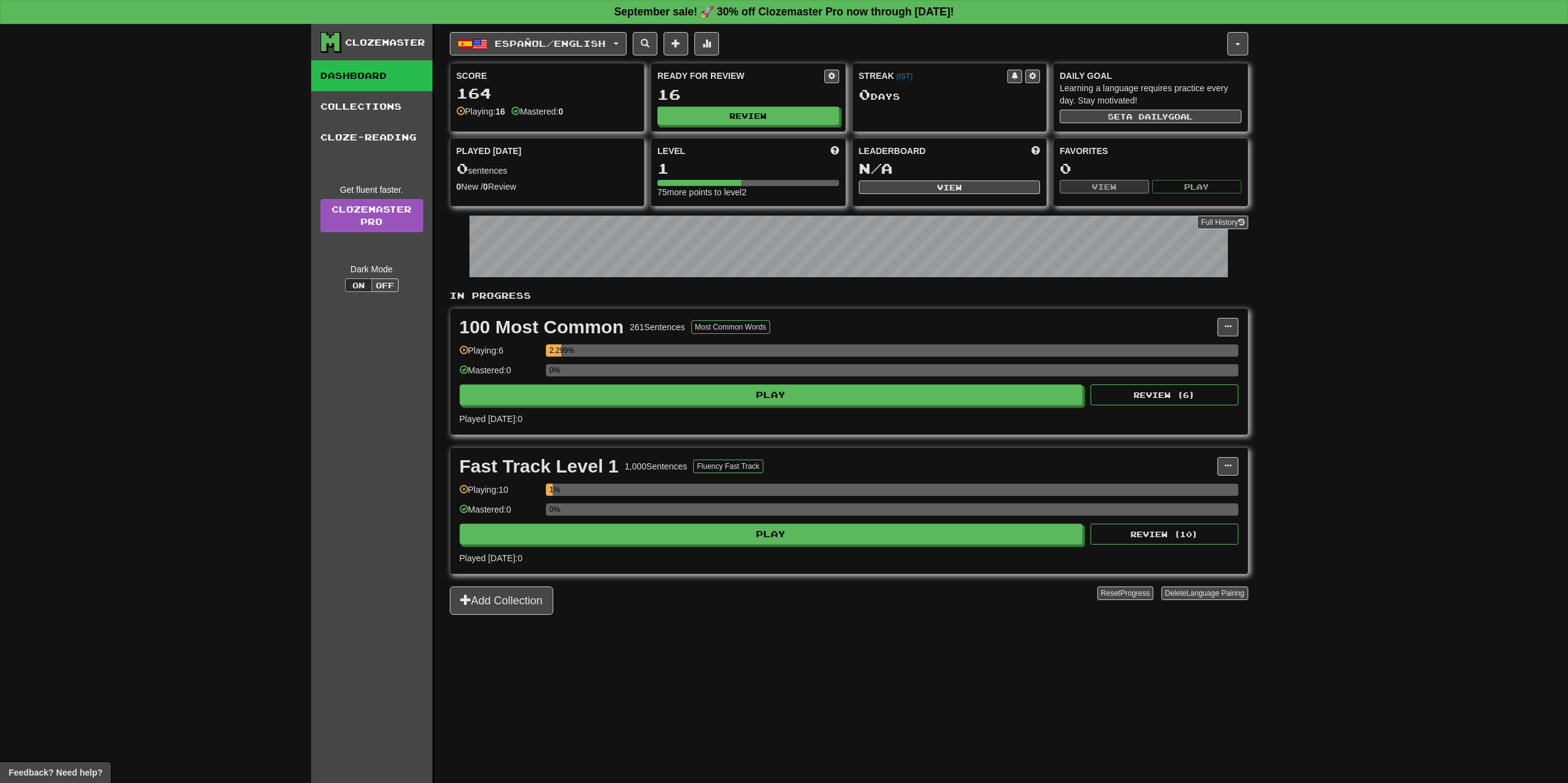
click at [288, 277] on div "Clozemaster Dashboard Collections Cloze-Reading Get fluent faster. Clozemaster …" at bounding box center [784, 403] width 1568 height 759
click at [597, 54] on button "Español / English" at bounding box center [538, 44] width 177 height 24
click at [563, 120] on link "Language Pairing" at bounding box center [539, 121] width 153 height 17
click at [563, 120] on div "Score 164 Playing: 16 Mastered: 0" at bounding box center [547, 94] width 194 height 60
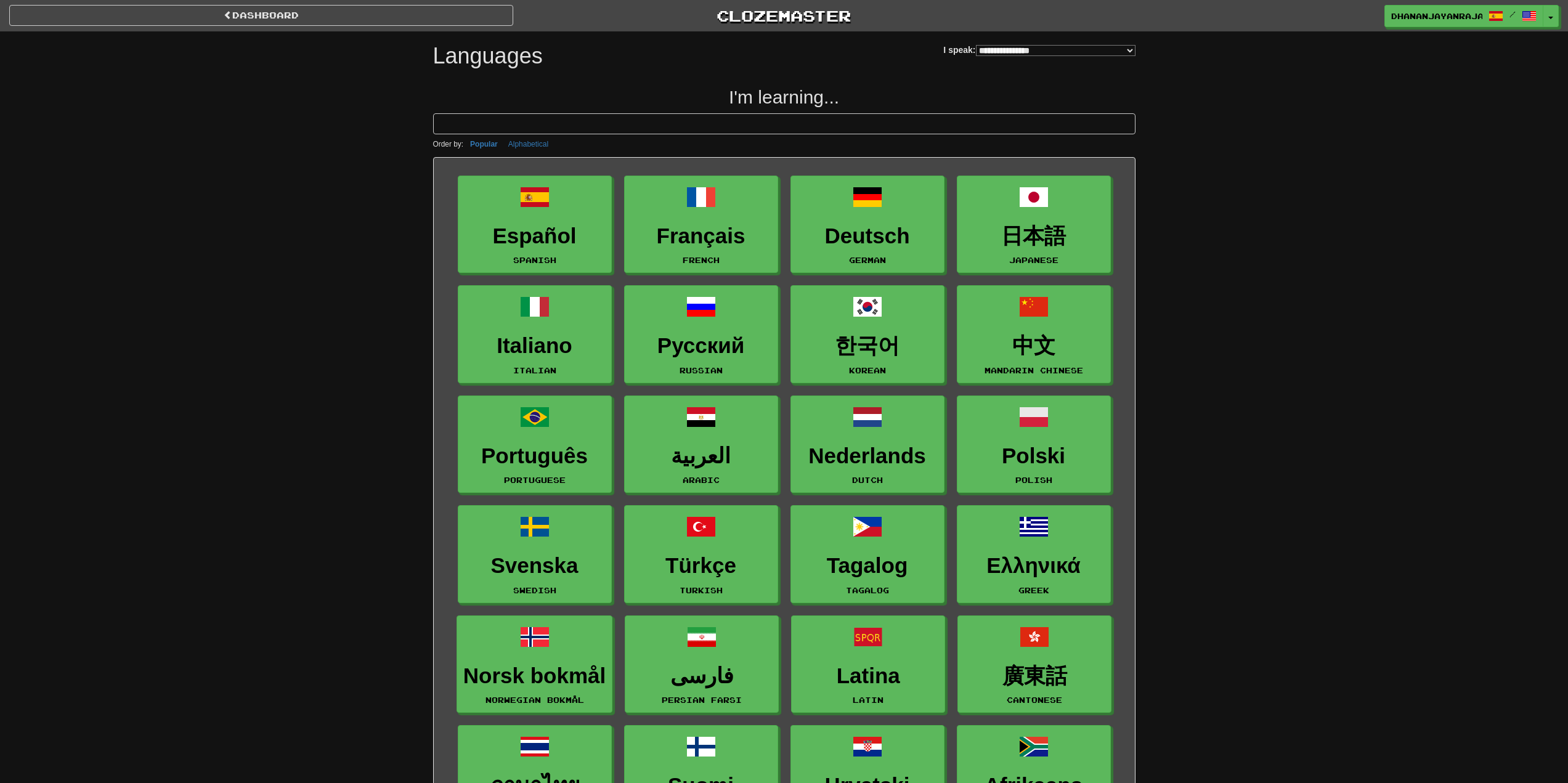
select select "*******"
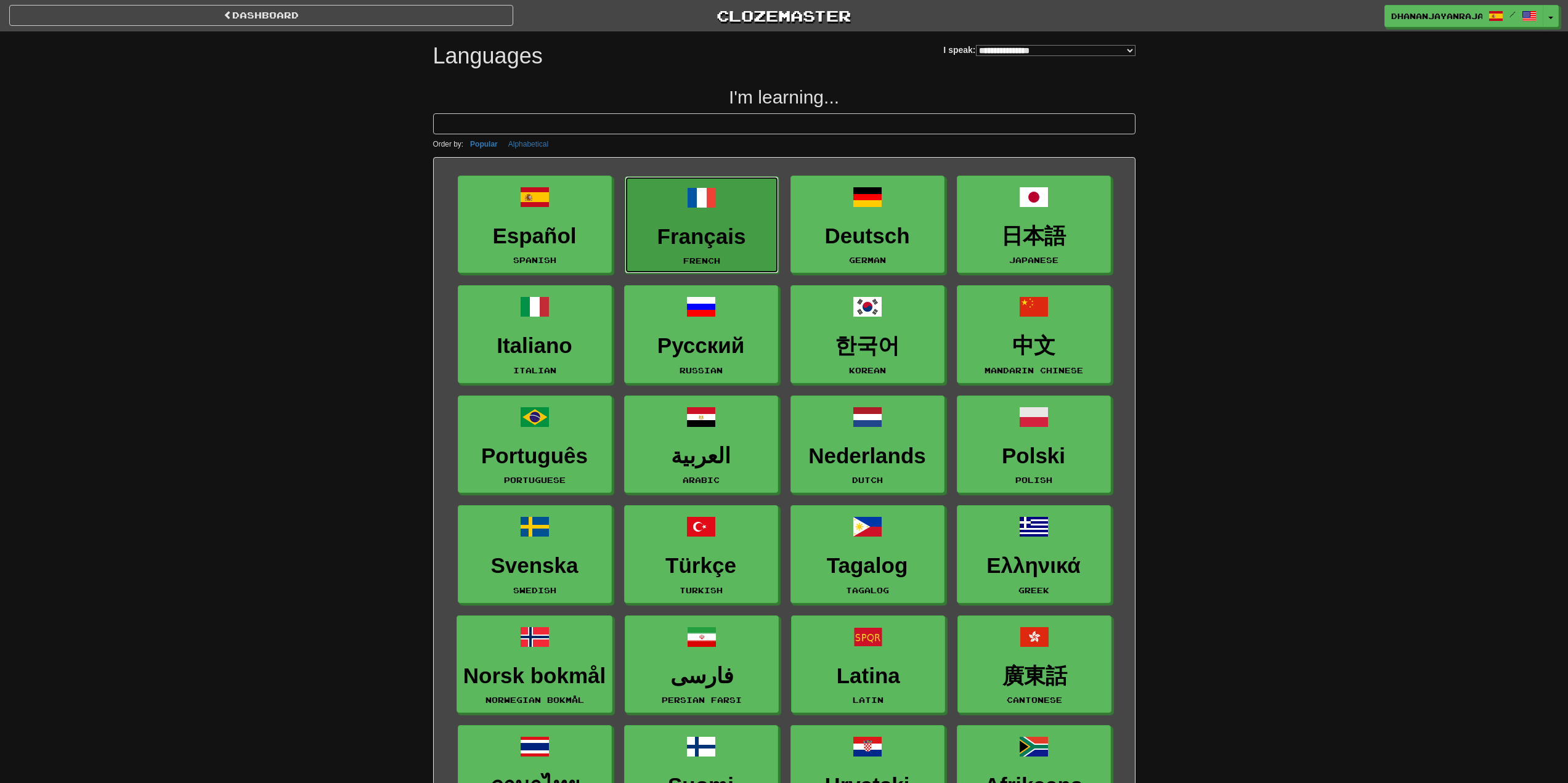
click at [719, 252] on link "Français French" at bounding box center [702, 225] width 154 height 98
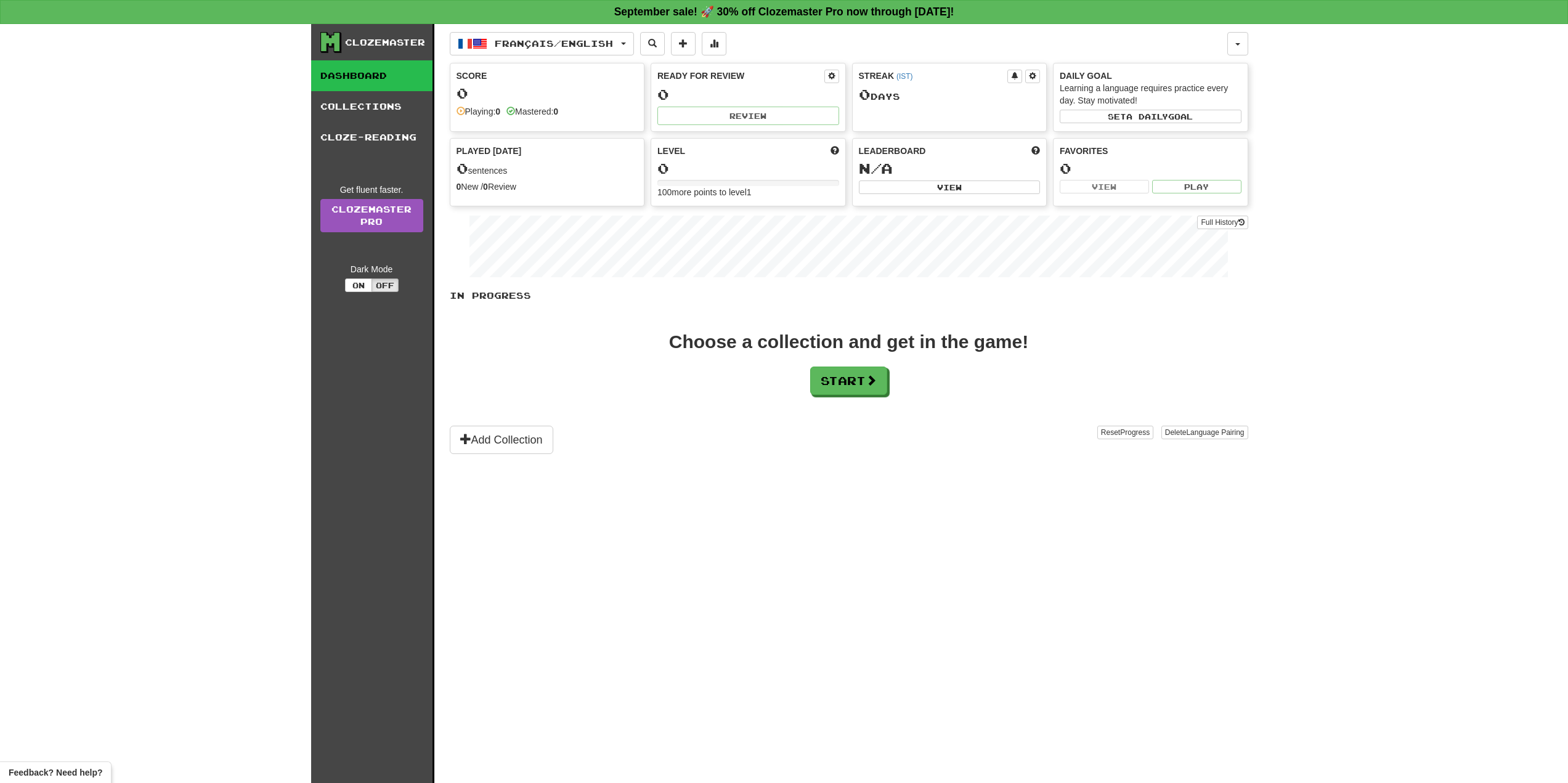
click at [384, 77] on link "Dashboard" at bounding box center [371, 75] width 121 height 31
click at [380, 93] on link "Collections" at bounding box center [371, 106] width 121 height 31
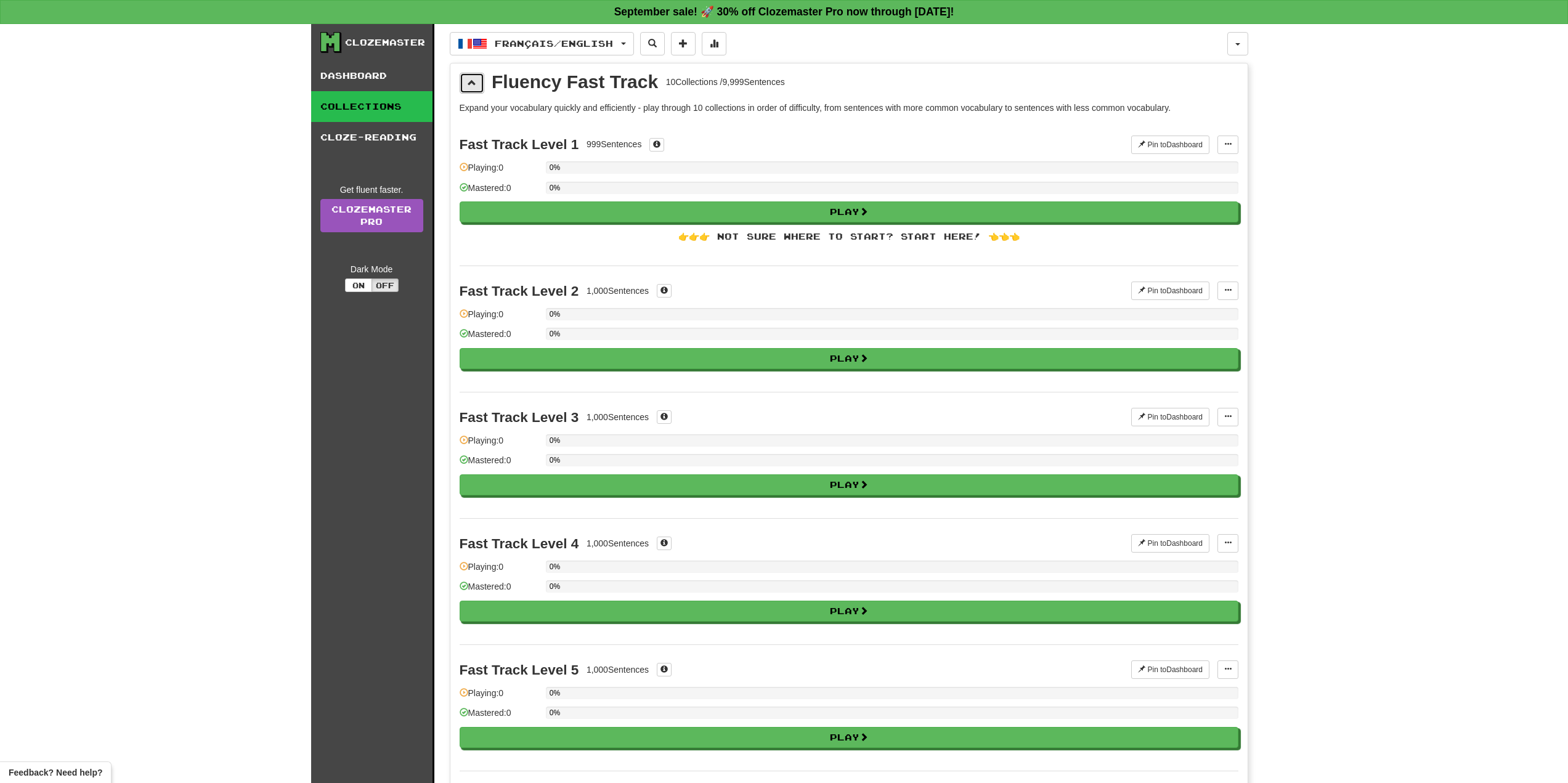
click at [476, 89] on button at bounding box center [472, 82] width 24 height 21
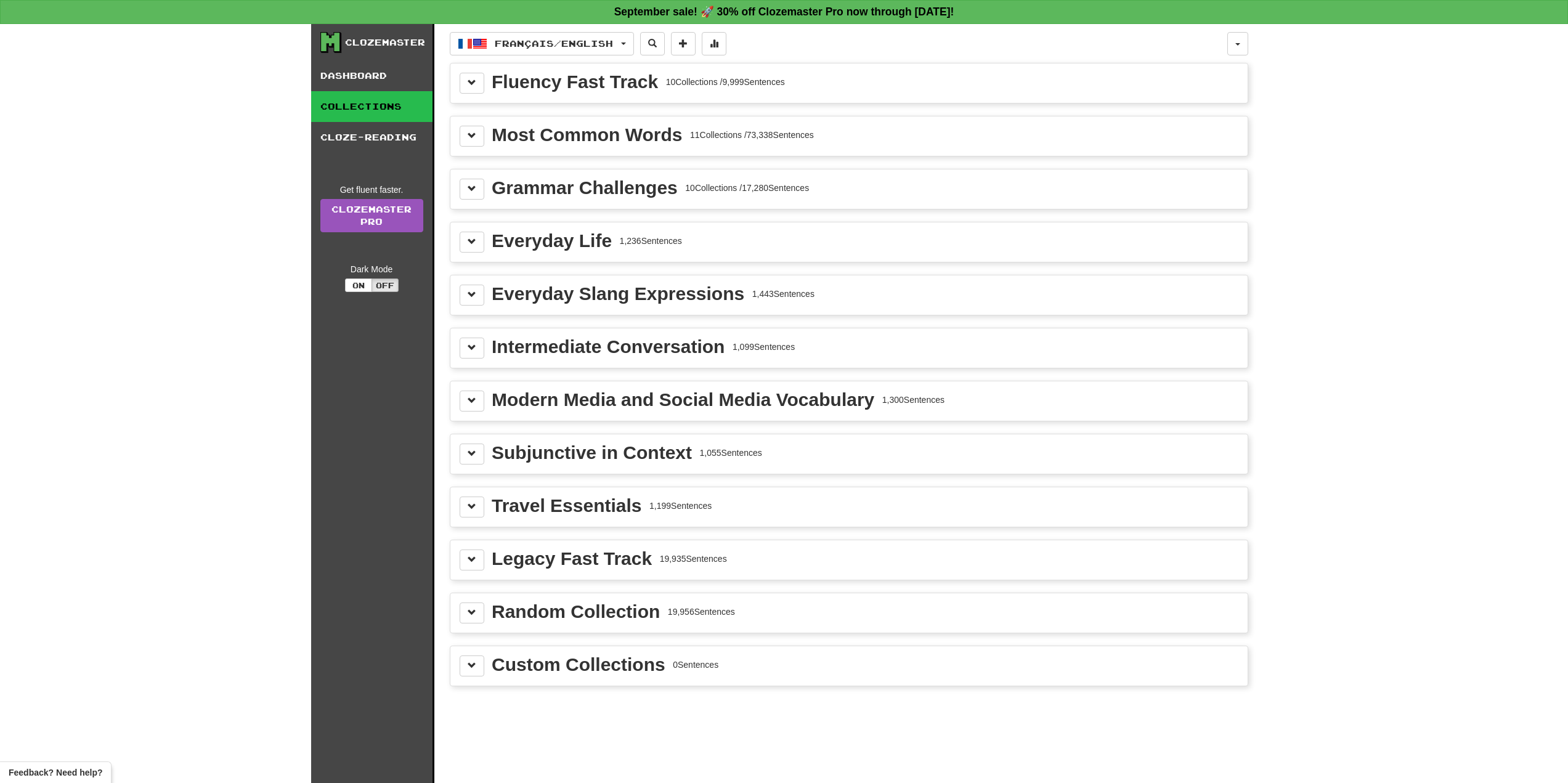
drag, startPoint x: 794, startPoint y: 614, endPoint x: 499, endPoint y: 64, distance: 624.1
click at [499, 64] on div "Français / English Español / English Streak: 0 Review: 16 Points [DATE]: 0 Fran…" at bounding box center [849, 419] width 798 height 789
click at [1458, 261] on div "Clozemaster Dashboard Collections Cloze-Reading Get fluent faster. Clozemaster …" at bounding box center [784, 403] width 1568 height 759
click at [473, 85] on span at bounding box center [472, 82] width 9 height 9
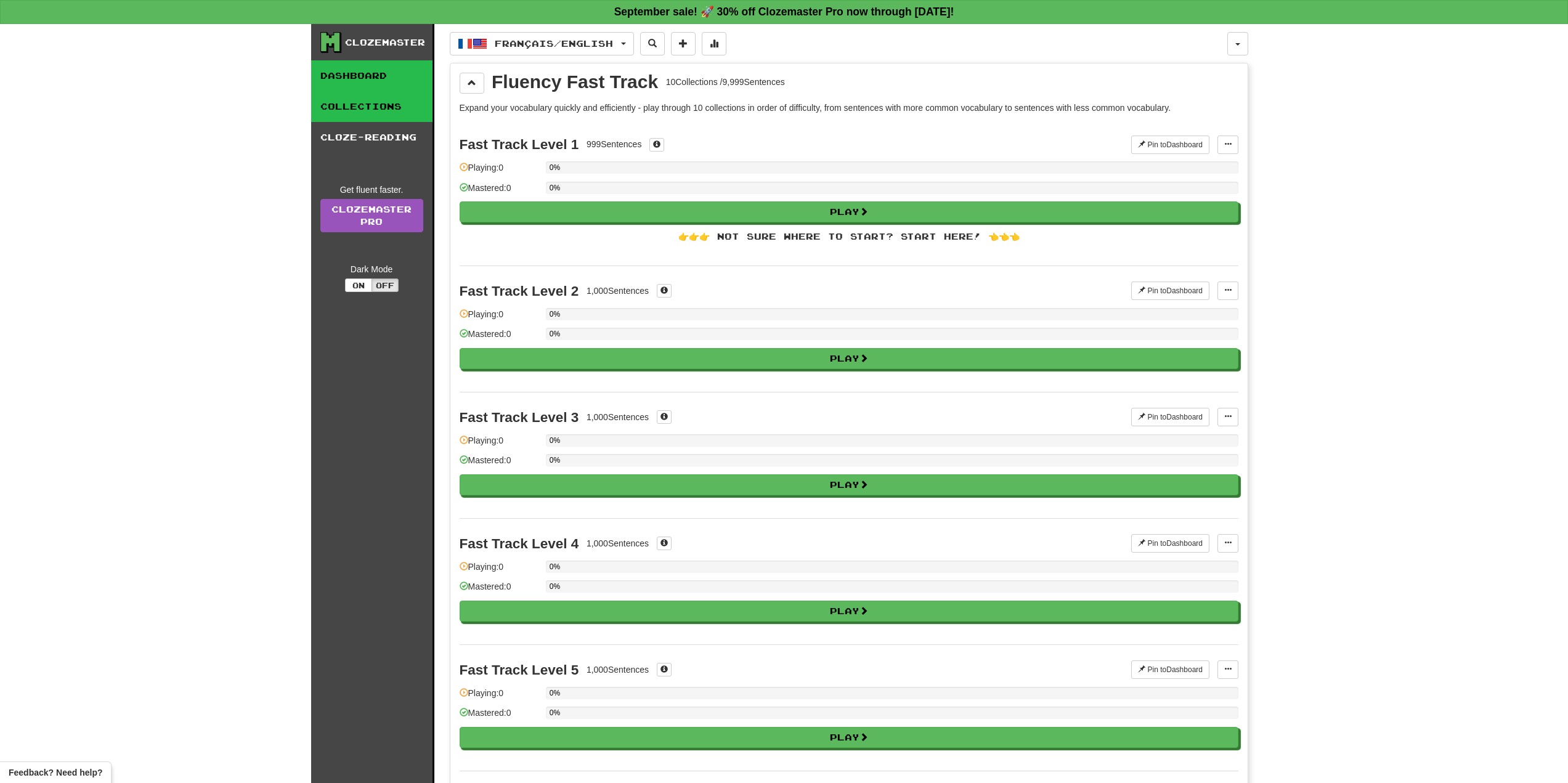
click at [350, 81] on link "Dashboard" at bounding box center [371, 75] width 121 height 31
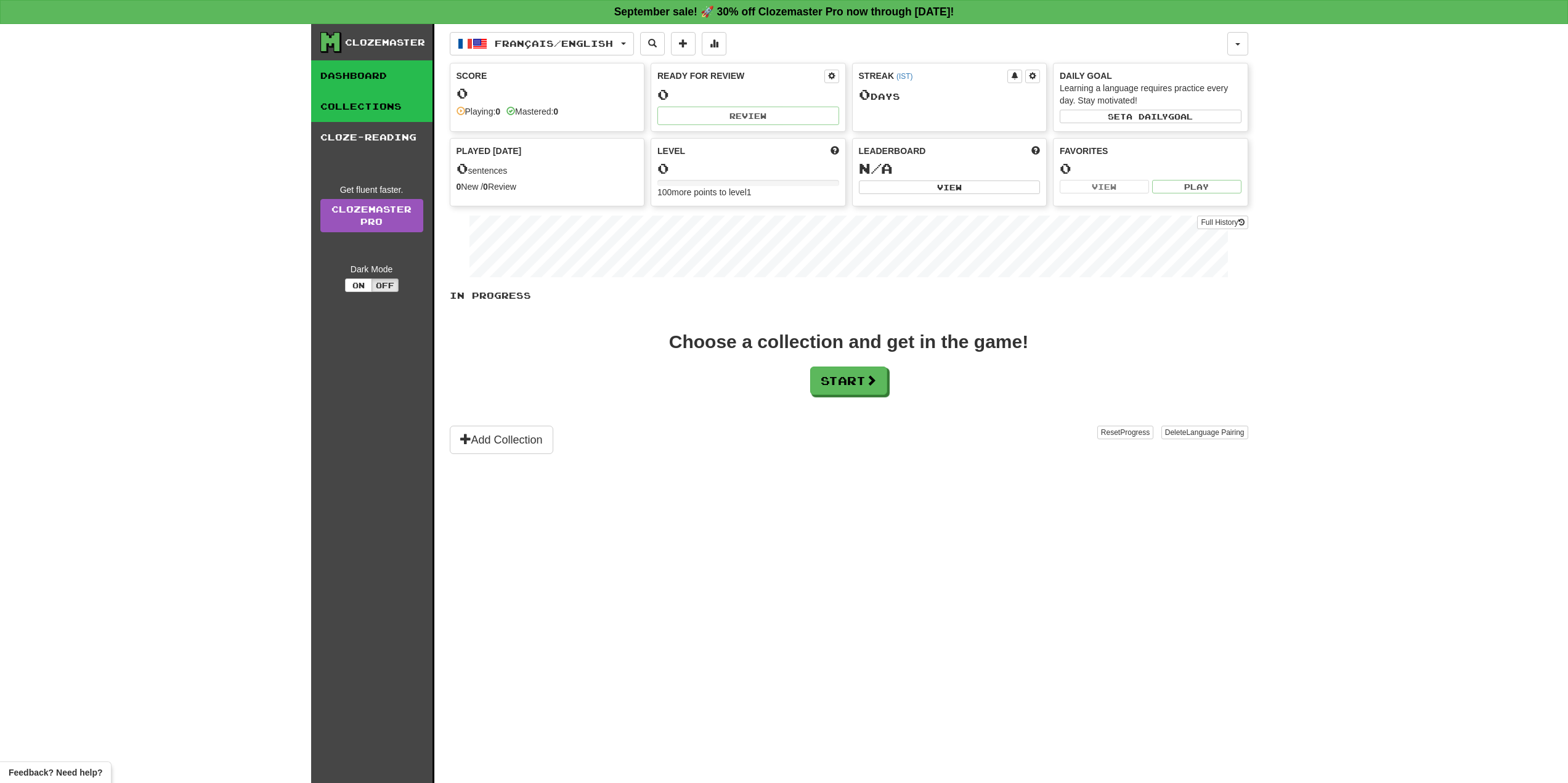
click at [380, 103] on link "Collections" at bounding box center [371, 106] width 121 height 31
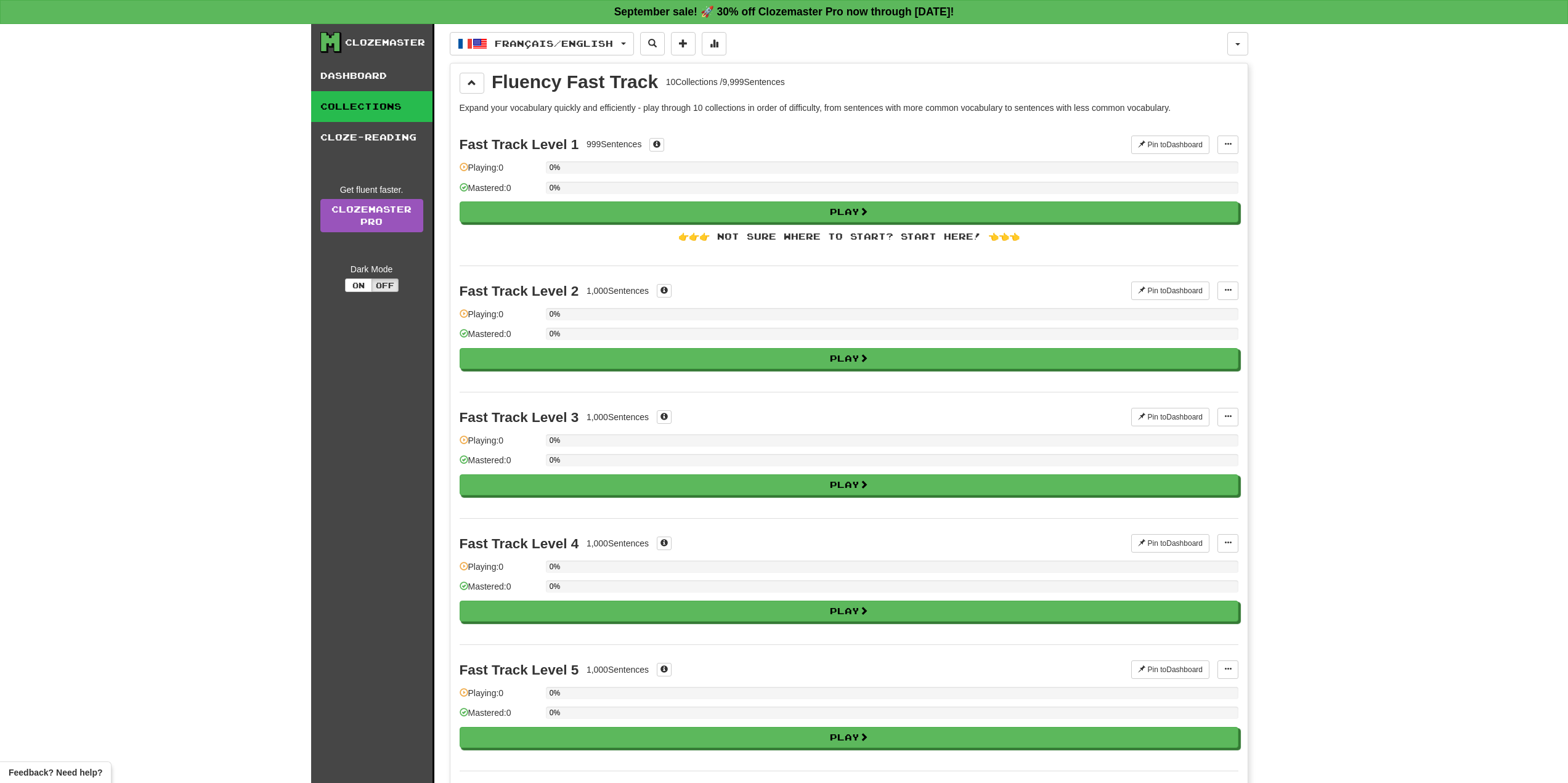
drag, startPoint x: 747, startPoint y: 82, endPoint x: 838, endPoint y: 85, distance: 91.0
click at [838, 85] on div "Fluency Fast Track 10 Collections / 9,999 Sentences" at bounding box center [848, 82] width 779 height 21
click at [456, 86] on div "Fluency Fast Track 10 Collections / 9,999 Sentences Expand your vocabulary quic…" at bounding box center [848, 737] width 797 height 1348
click at [468, 87] on span at bounding box center [472, 82] width 9 height 9
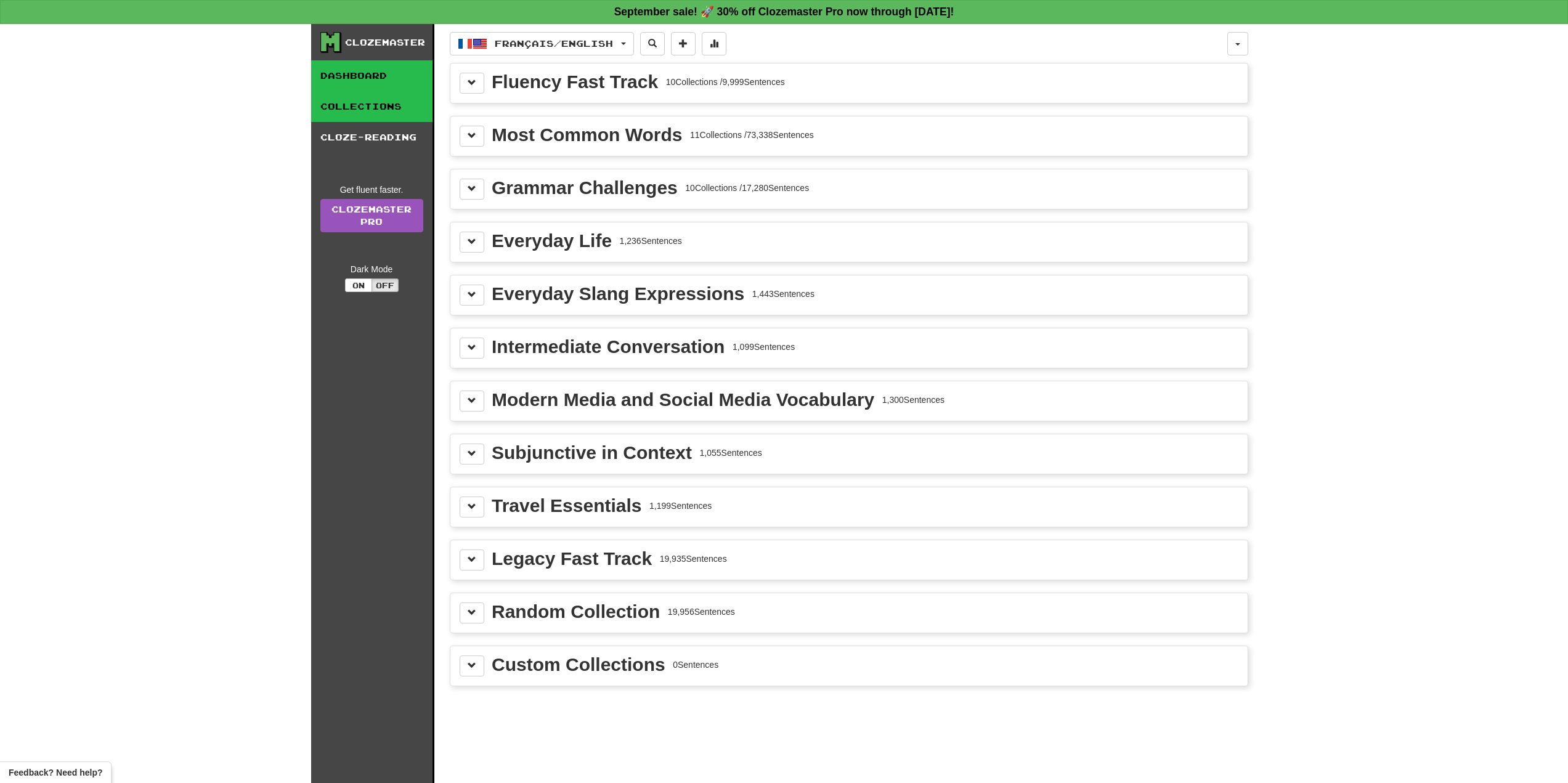
click at [341, 78] on link "Dashboard" at bounding box center [371, 75] width 121 height 31
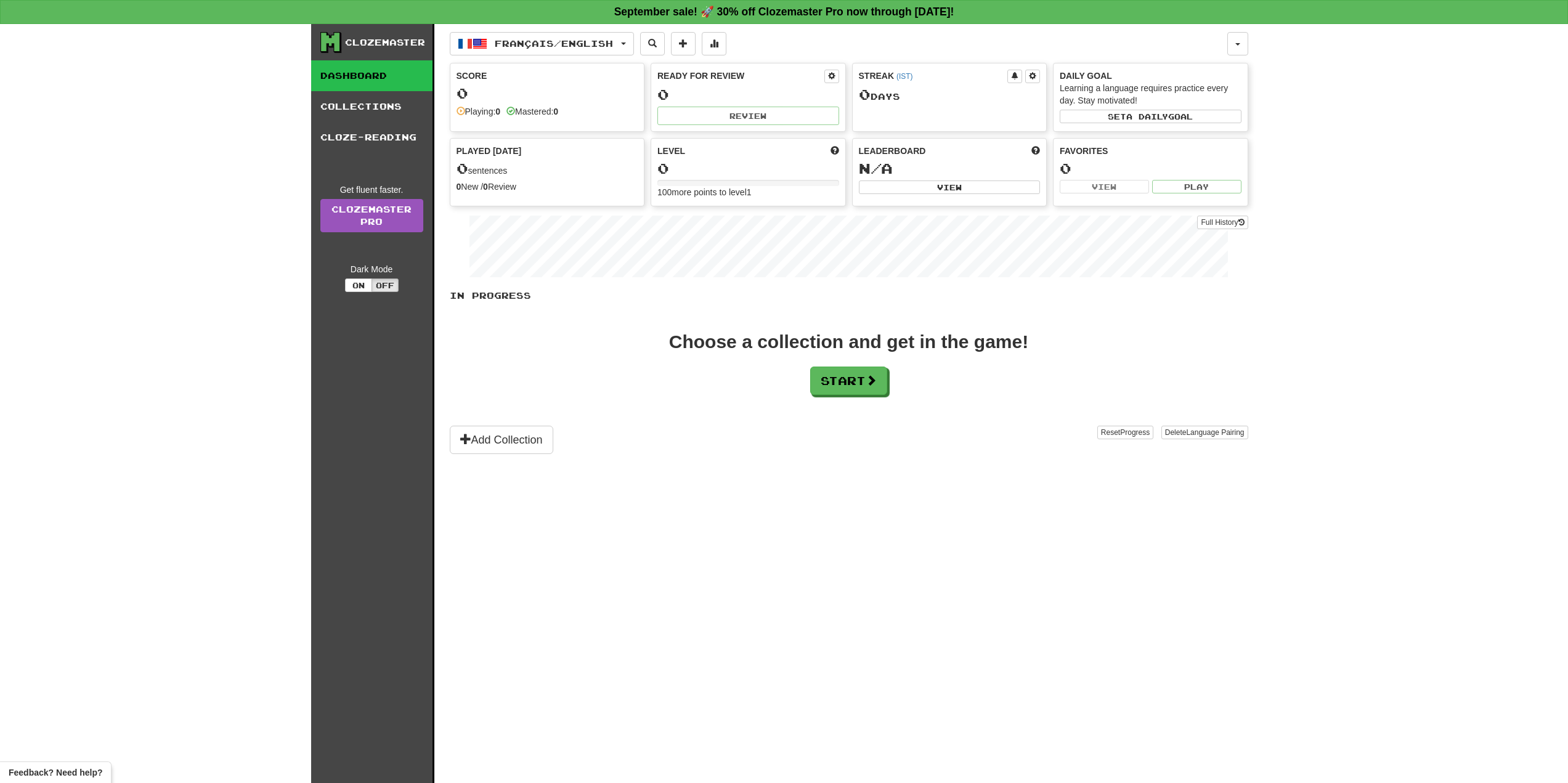
click at [851, 397] on div "In Progress Choose a collection and get in the game! Start Add Collection Reset…" at bounding box center [849, 372] width 798 height 165
click at [540, 436] on button "Add Collection" at bounding box center [502, 440] width 103 height 29
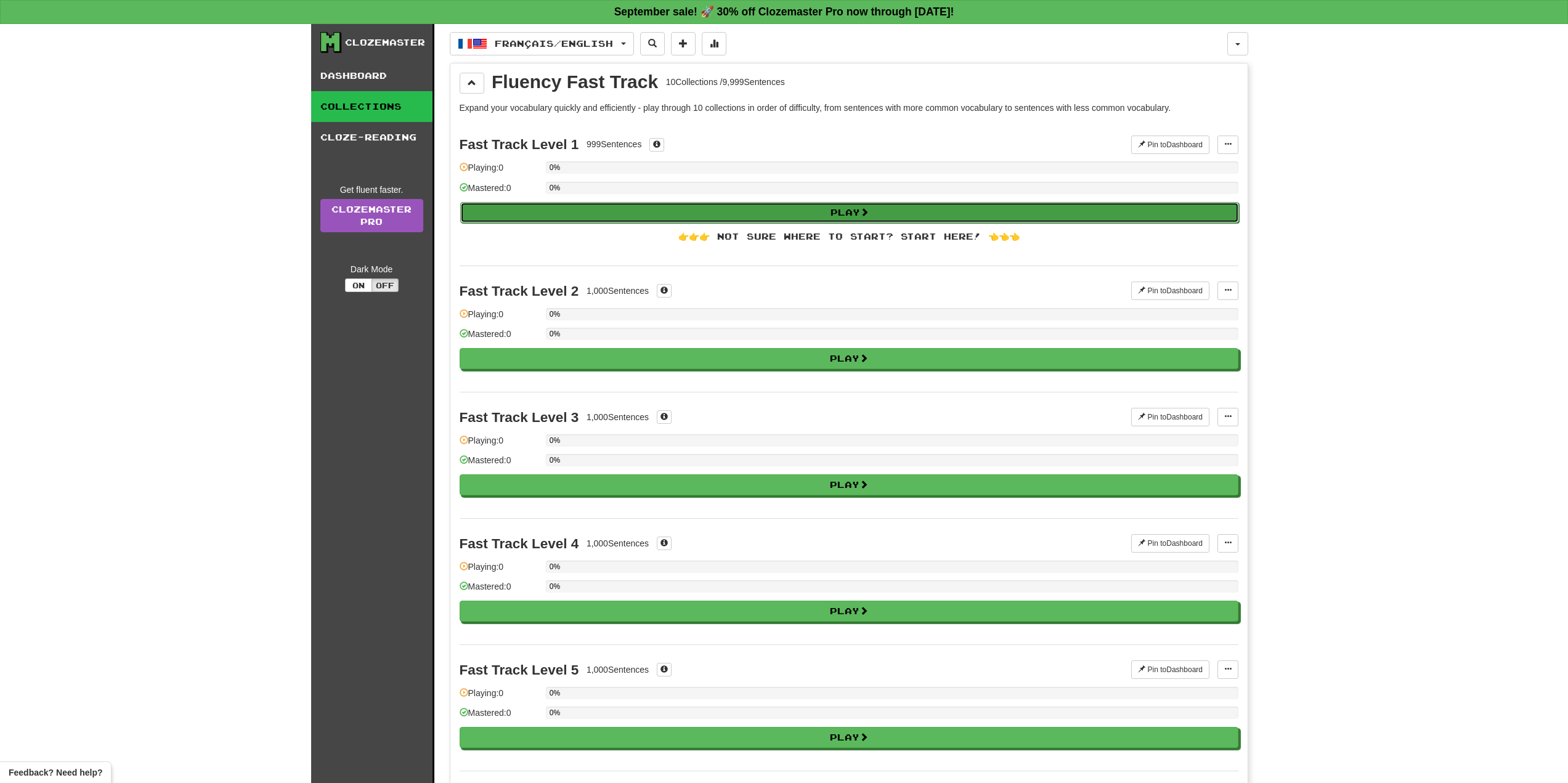
click at [942, 211] on button "Play" at bounding box center [849, 212] width 779 height 21
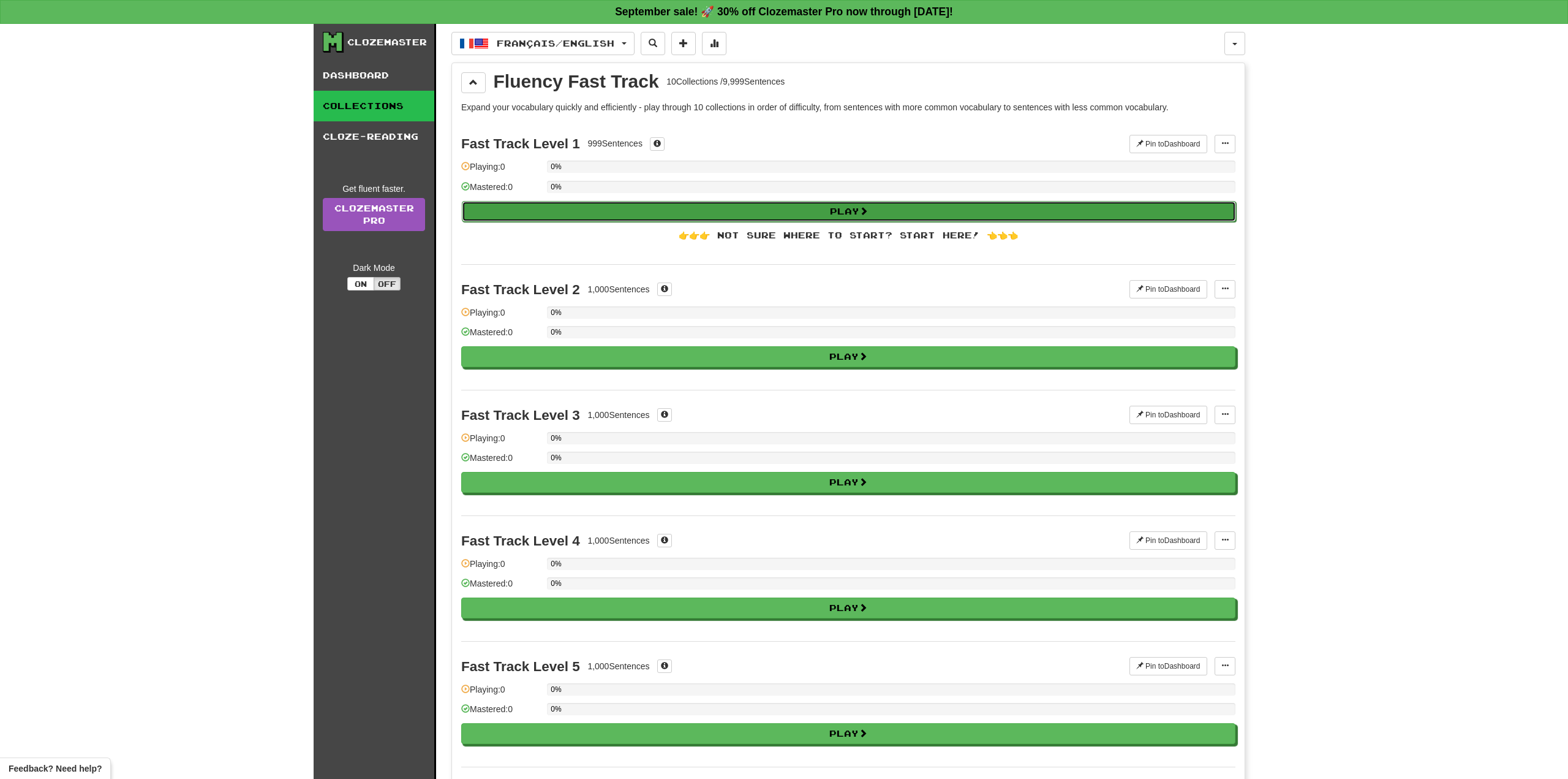
select select "**"
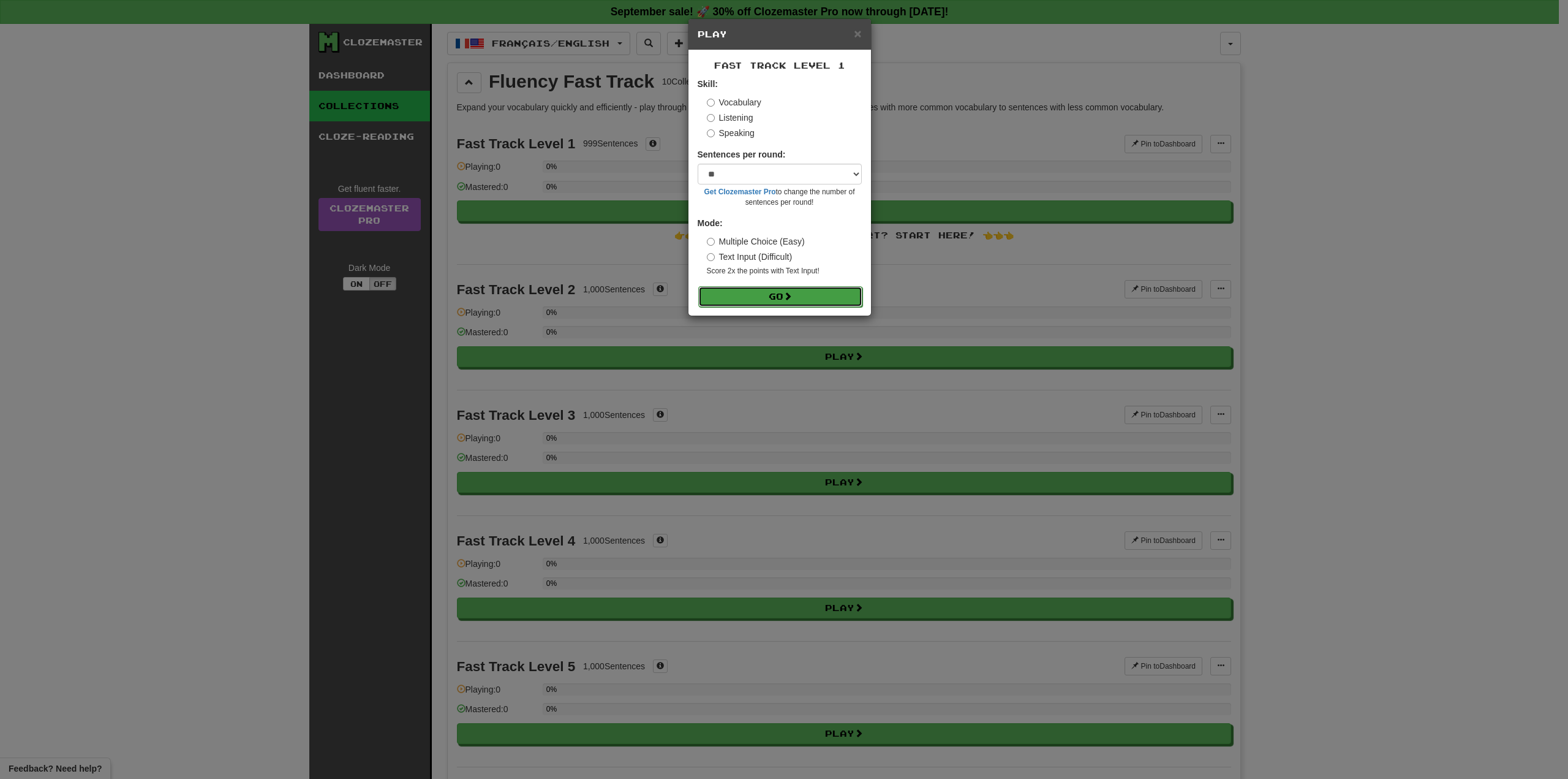
click at [803, 296] on button "Go" at bounding box center [780, 296] width 164 height 21
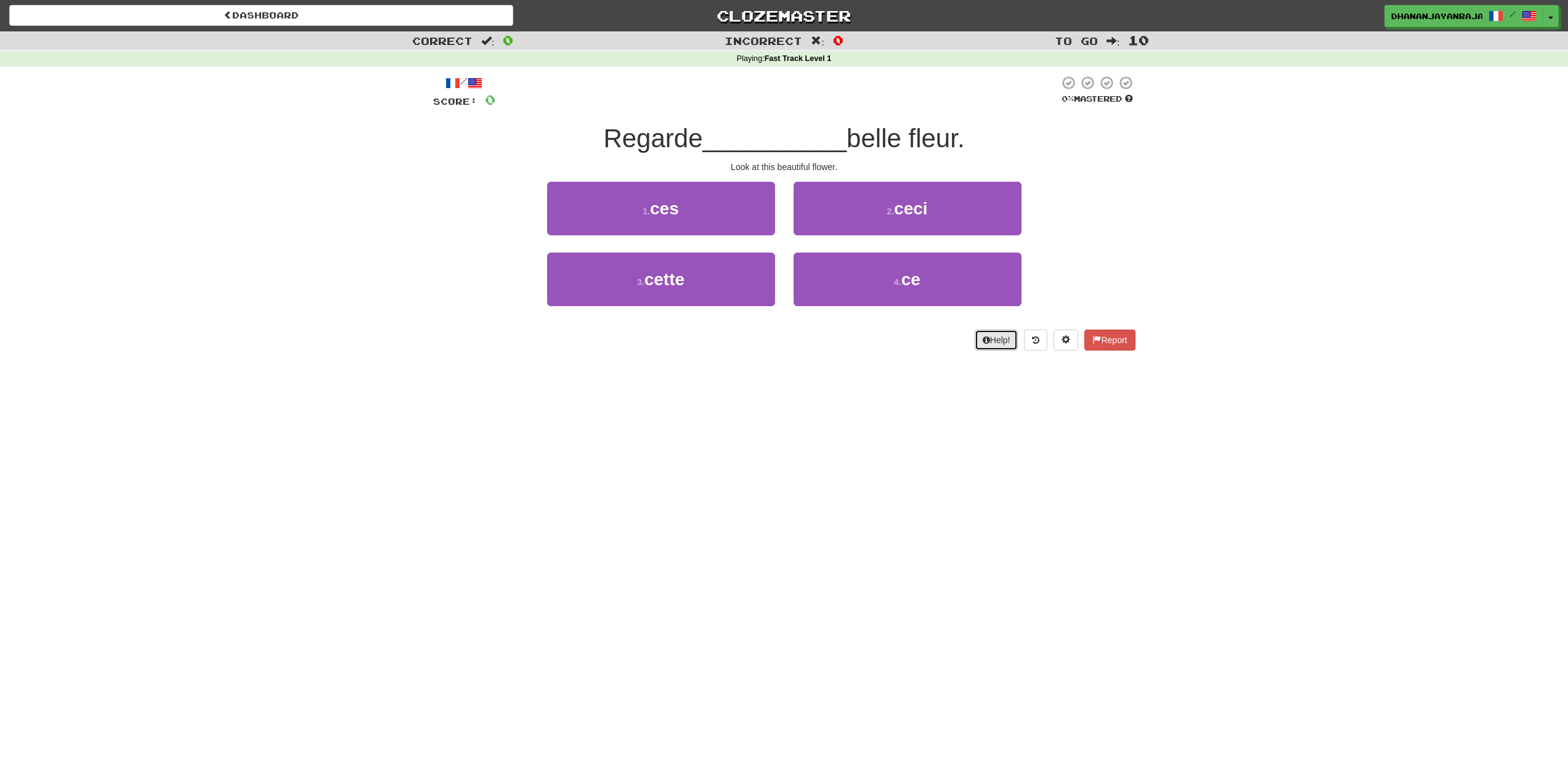
click at [988, 345] on button "Help!" at bounding box center [996, 340] width 44 height 21
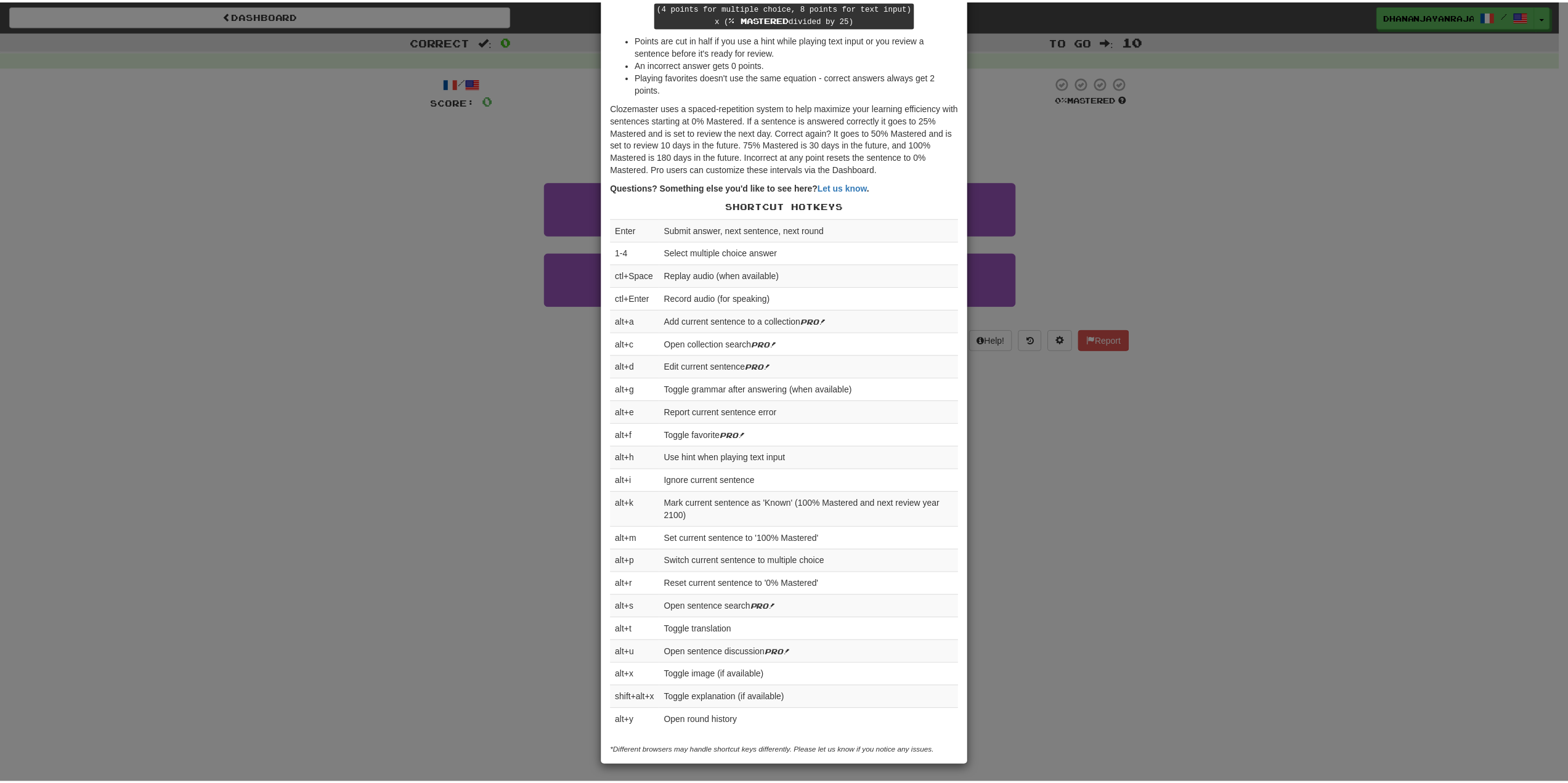
scroll to position [123, 0]
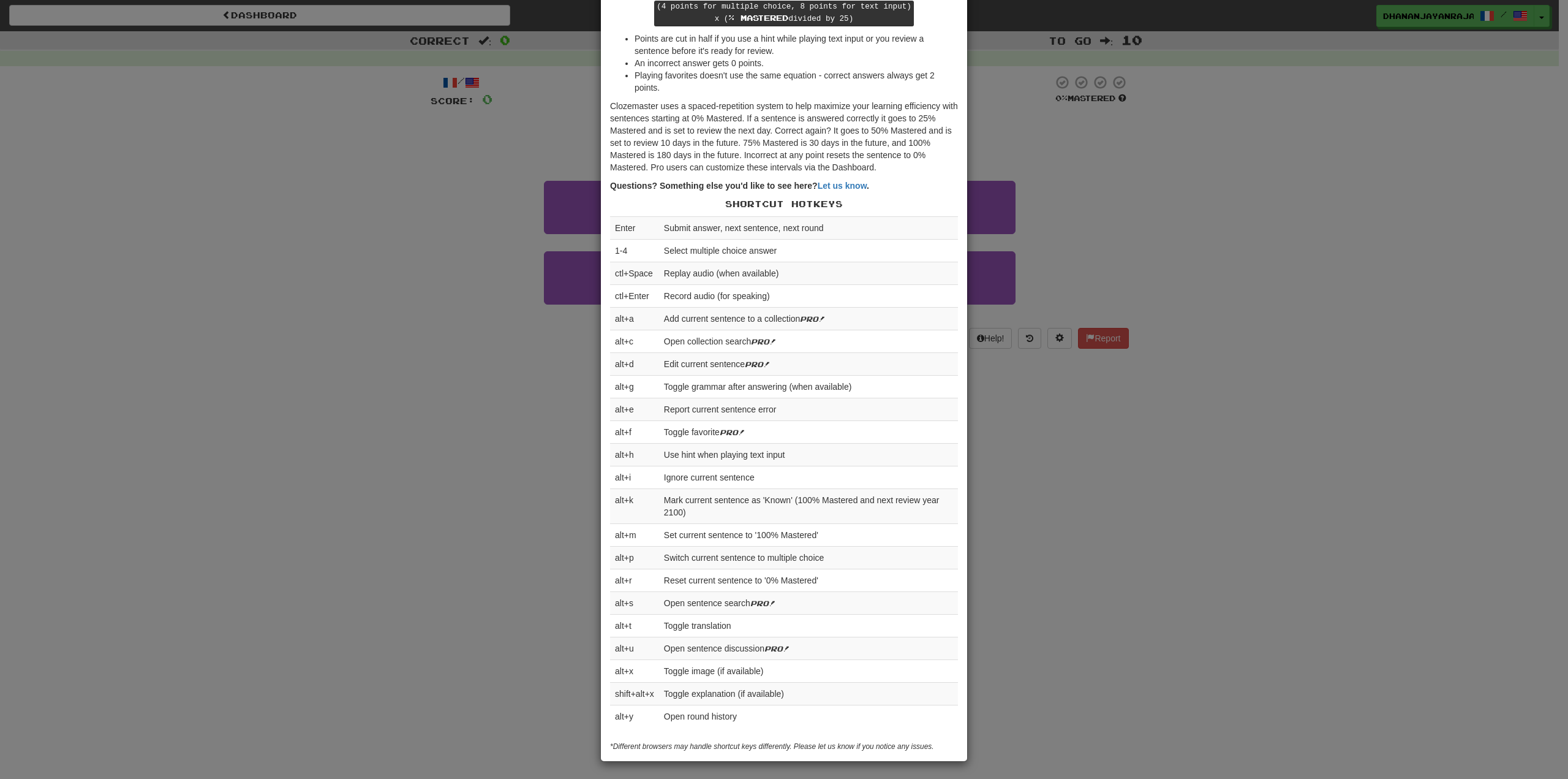
click at [1051, 465] on div "× Help Complete the sentence with the correct missing word! 👉 Run Tutorial 👈 Po…" at bounding box center [784, 389] width 1568 height 779
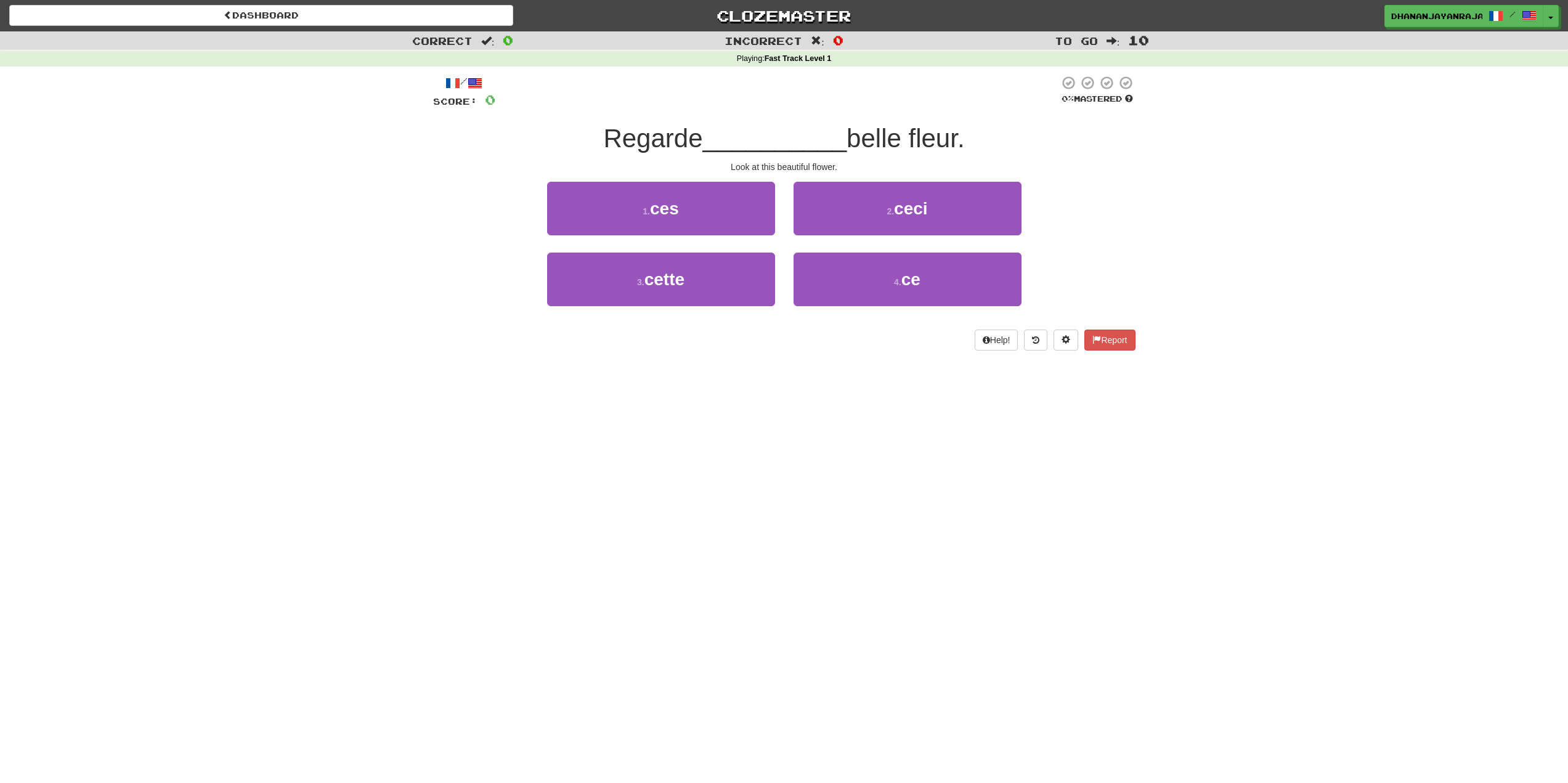
click at [249, 2] on div "Dashboard Clozemaster DhananjayanRajan / Toggle Dropdown Dashboard Leaderboard …" at bounding box center [784, 14] width 1568 height 27
click at [242, 18] on link "Dashboard" at bounding box center [261, 15] width 504 height 21
